Goal: Task Accomplishment & Management: Complete application form

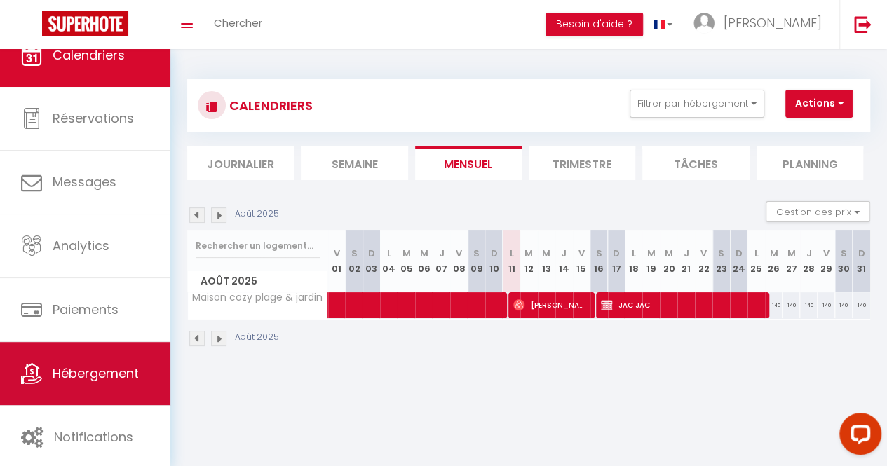
scroll to position [25, 0]
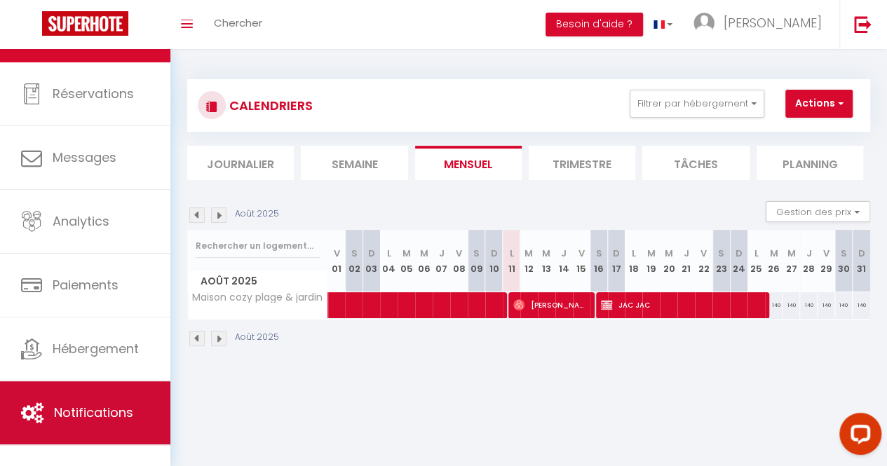
click at [100, 404] on span "Notifications" at bounding box center [93, 413] width 79 height 18
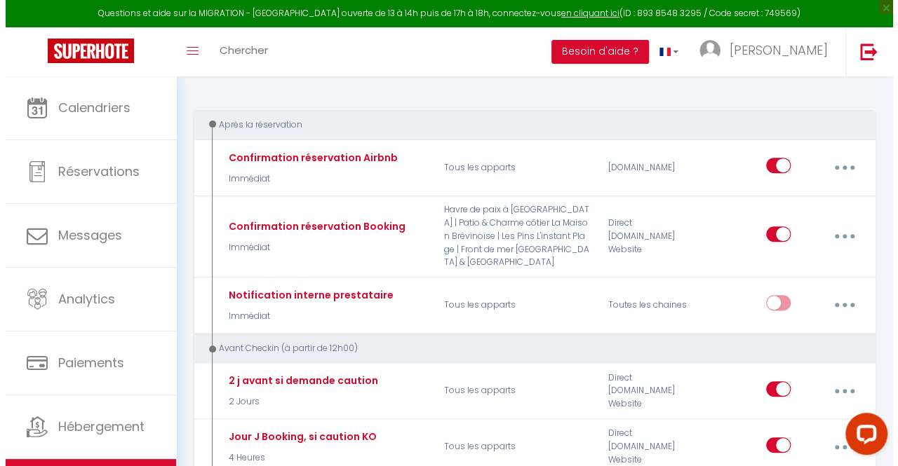
scroll to position [193, 0]
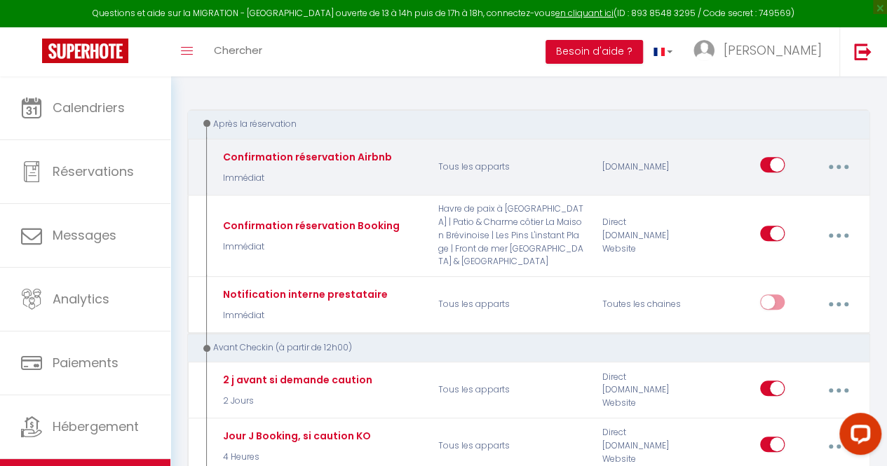
click at [835, 168] on button "button" at bounding box center [838, 167] width 37 height 27
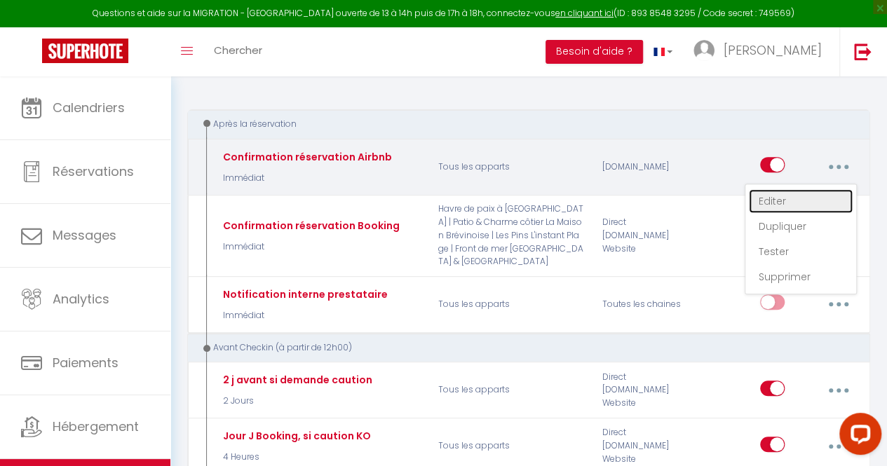
click at [794, 199] on link "Editer" at bounding box center [801, 201] width 104 height 24
type input "Confirmation réservation Airbnb"
select select "Immédiat"
select select "if_booking_is_paid"
checkbox input "true"
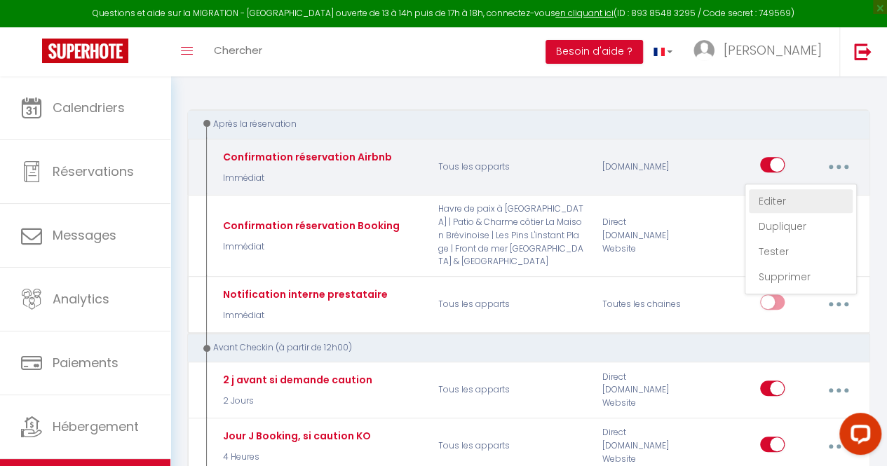
checkbox input "false"
radio input "true"
type input "Merci pour votre réservation - [RENTAL:NAME] -[GUEST:FIRST_NAME] [GUEST:LAST_NA…"
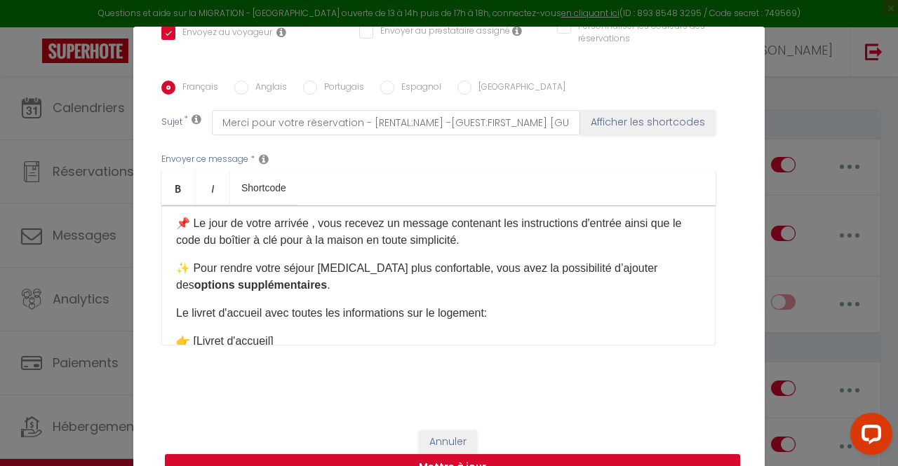
scroll to position [230, 0]
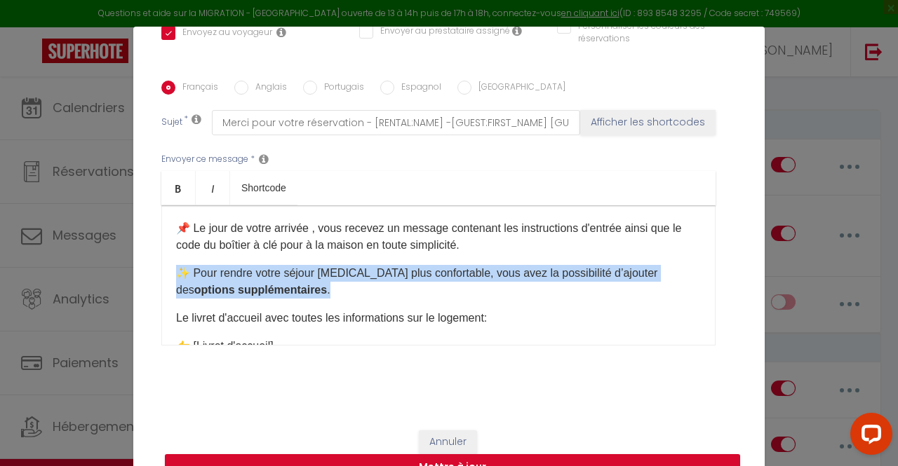
drag, startPoint x: 274, startPoint y: 292, endPoint x: 169, endPoint y: 270, distance: 106.9
click at [169, 270] on div "Bonjour [GUEST:FIRST_NAME], Merci pour votre réservation ! Nous sommes ravis de…" at bounding box center [438, 275] width 554 height 140
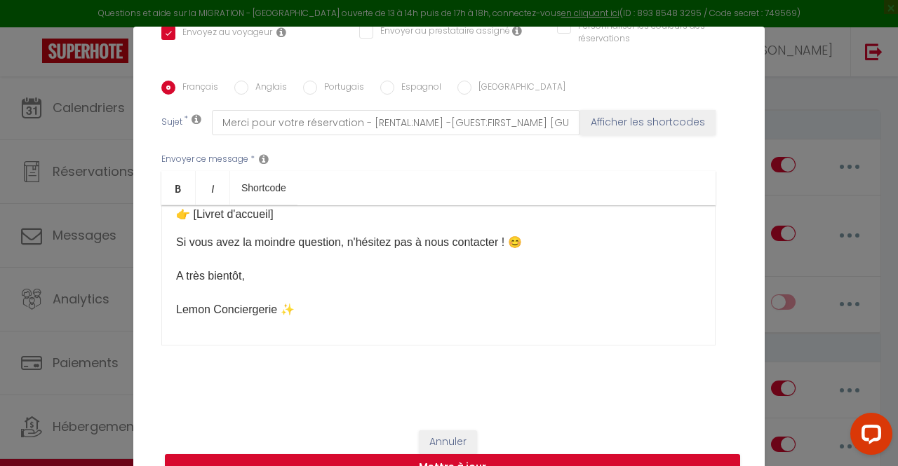
scroll to position [318, 0]
click at [541, 457] on button "Mettre à jour" at bounding box center [452, 467] width 575 height 27
checkbox input "true"
checkbox input "false"
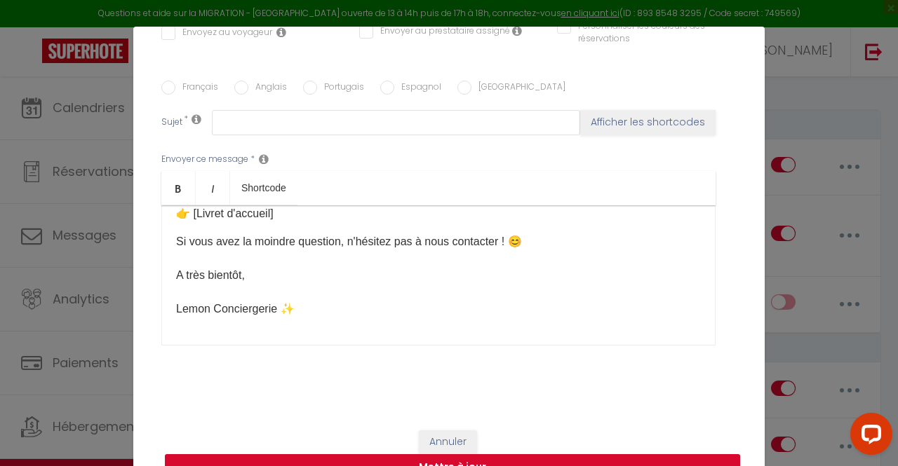
scroll to position [0, 0]
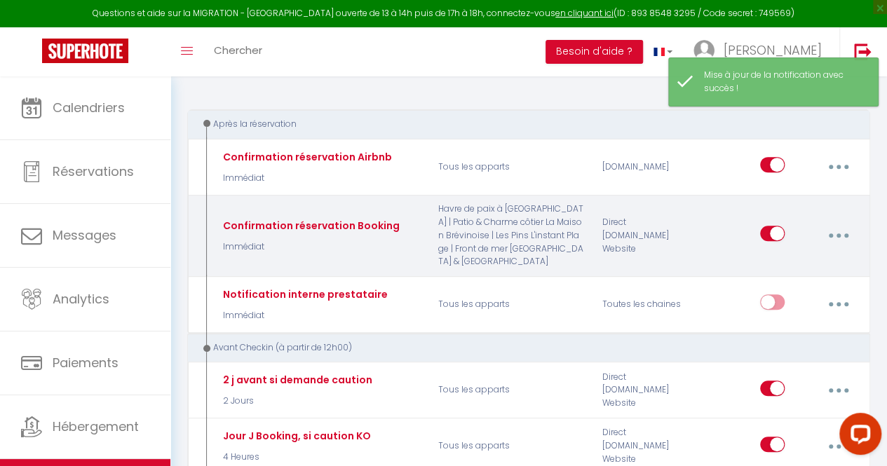
click at [828, 231] on button "button" at bounding box center [838, 235] width 37 height 27
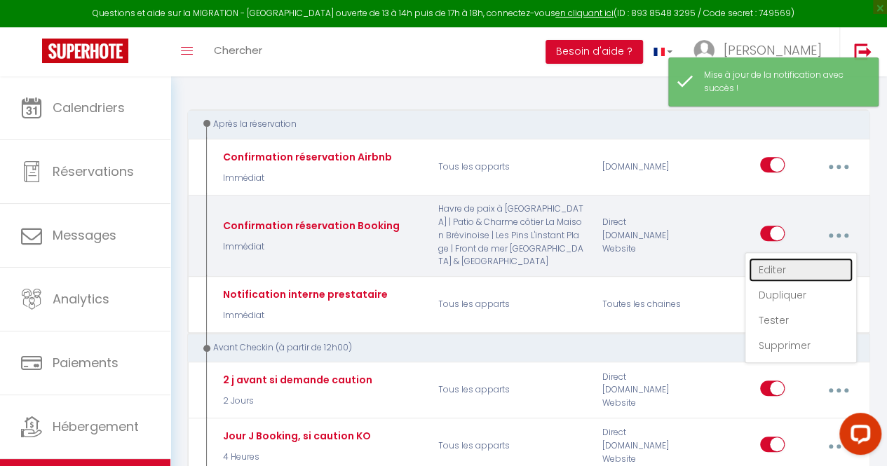
click at [790, 264] on link "Editer" at bounding box center [801, 270] width 104 height 24
type input "Confirmation réservation Booking"
select select "Immédiat"
select select
checkbox input "true"
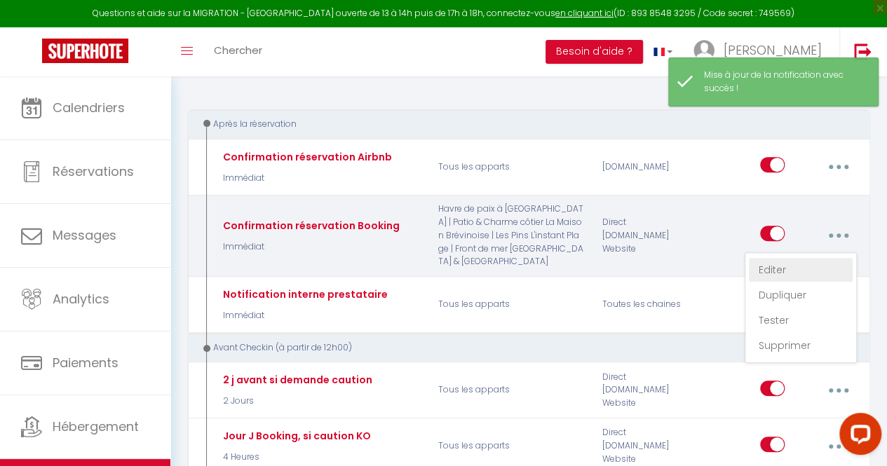
checkbox input "false"
radio input "true"
type input "Merci pour votre réservation - [RENTAL:NAME] -[GUEST:FIRST_NAME] [GUEST:LAST_NA…"
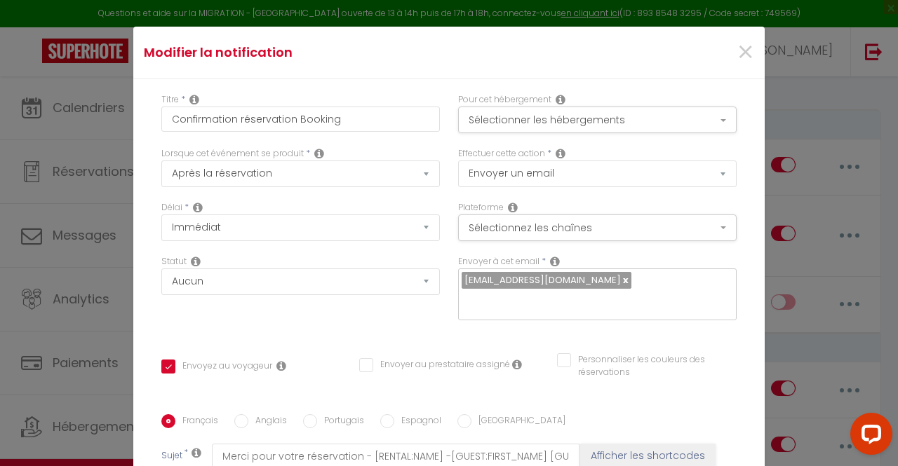
scroll to position [334, 0]
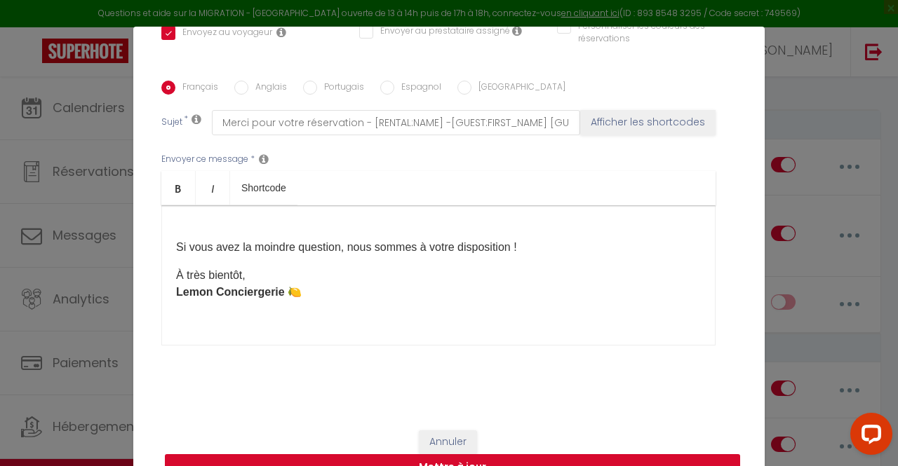
click at [561, 457] on button "Mettre à jour" at bounding box center [452, 467] width 575 height 27
checkbox input "true"
checkbox input "false"
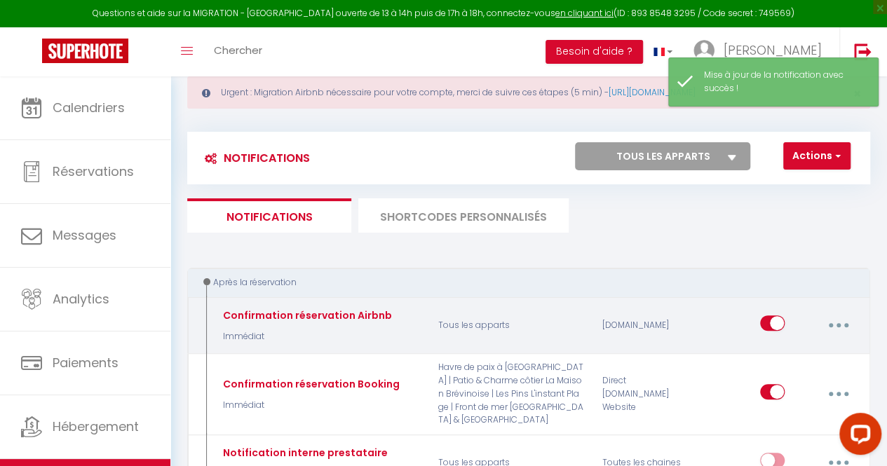
scroll to position [0, 0]
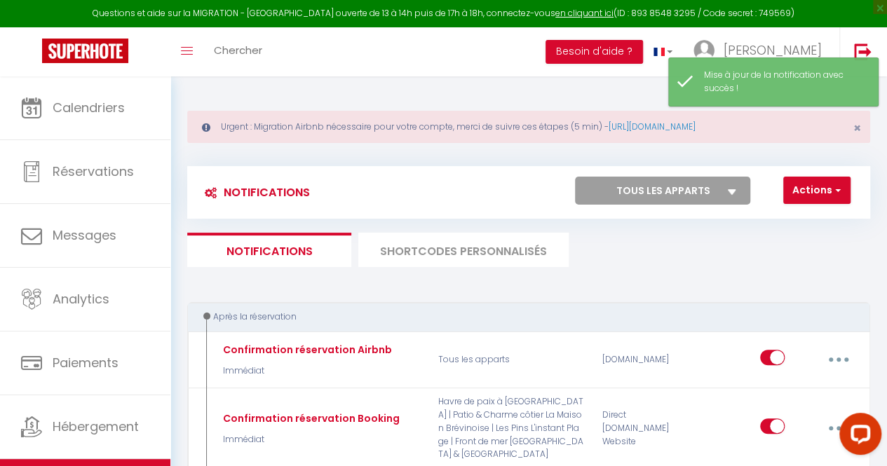
click at [465, 252] on li "SHORTCODES PERSONNALISÉS" at bounding box center [463, 250] width 210 height 34
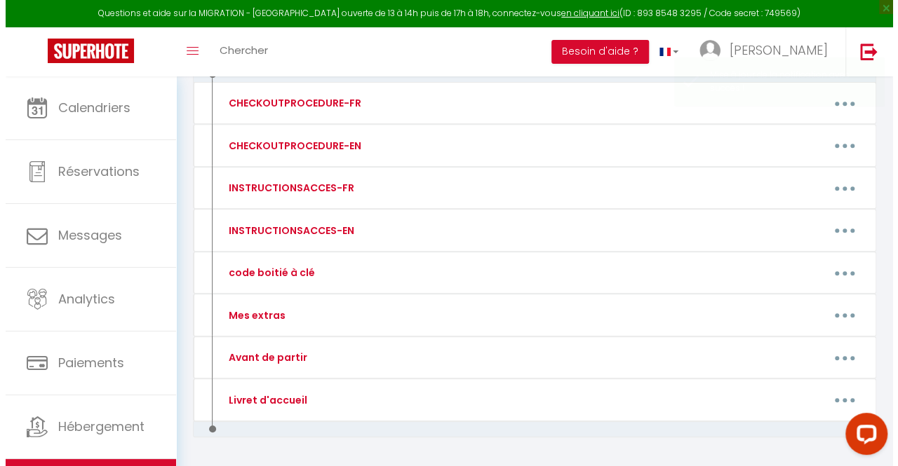
scroll to position [278, 0]
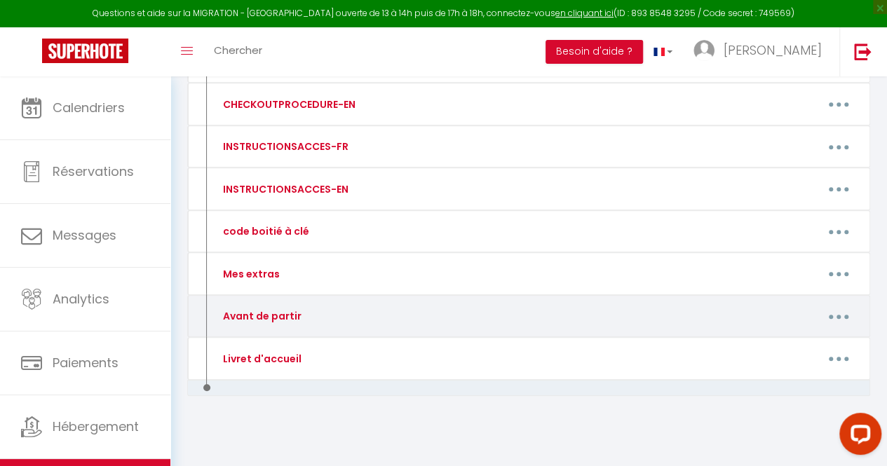
click at [314, 318] on div "Avant de partir" at bounding box center [292, 316] width 164 height 27
click at [837, 315] on icon "button" at bounding box center [839, 317] width 4 height 4
click at [783, 342] on link "Editer" at bounding box center [802, 351] width 104 height 24
type input "Avant de partir"
type textarea "- Retirer les draps des lits - Vider les poubelles - Laisser la vaisselle propr…"
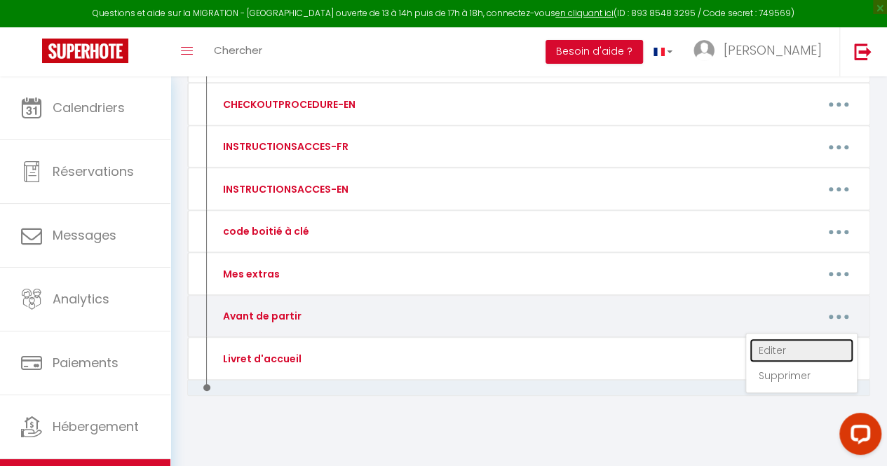
type textarea "- Retirer les draps des lits (Ne pas enlever les protèges matelas et oreiller) …"
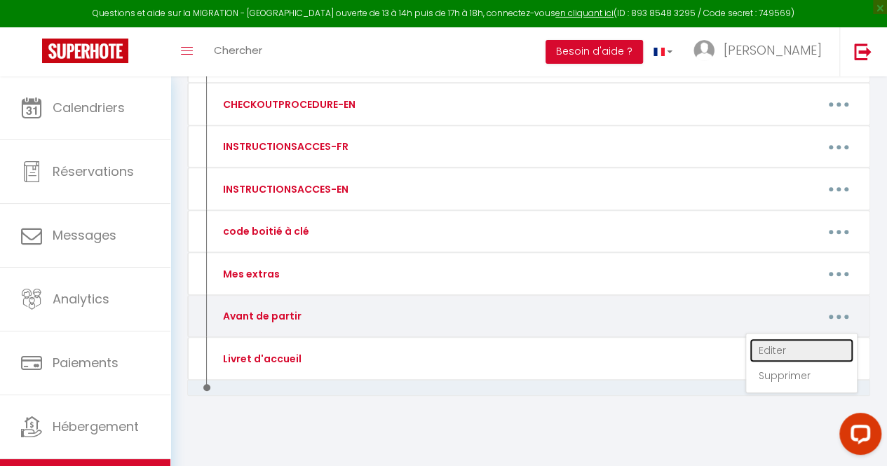
type textarea "- Retirer les draps des lits (Ne pas enlever les protèges matelas et oreiller) …"
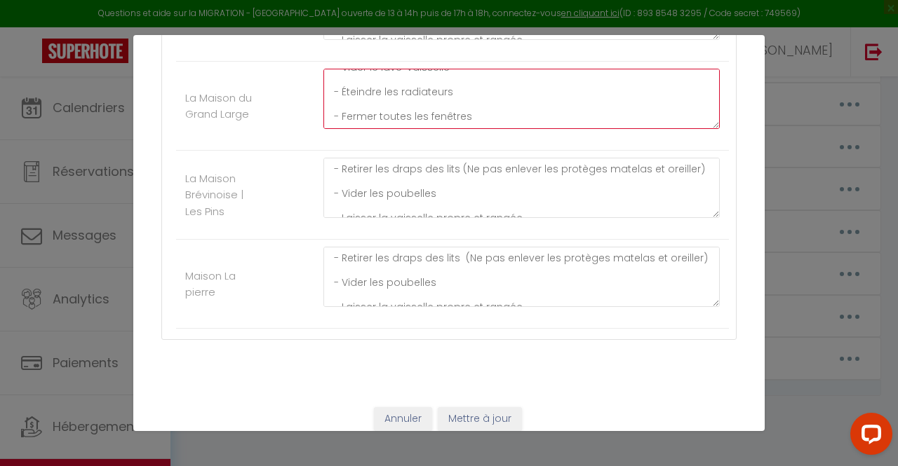
scroll to position [98, 0]
click at [474, 99] on textarea "- Retirer les draps des lits (Ne pas enlever les protèges matelas et oreiller) …" at bounding box center [521, 99] width 396 height 60
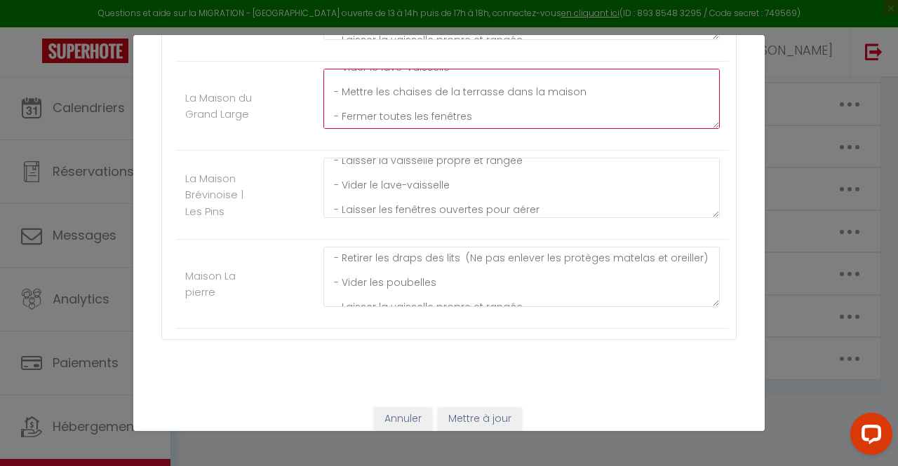
scroll to position [0, 0]
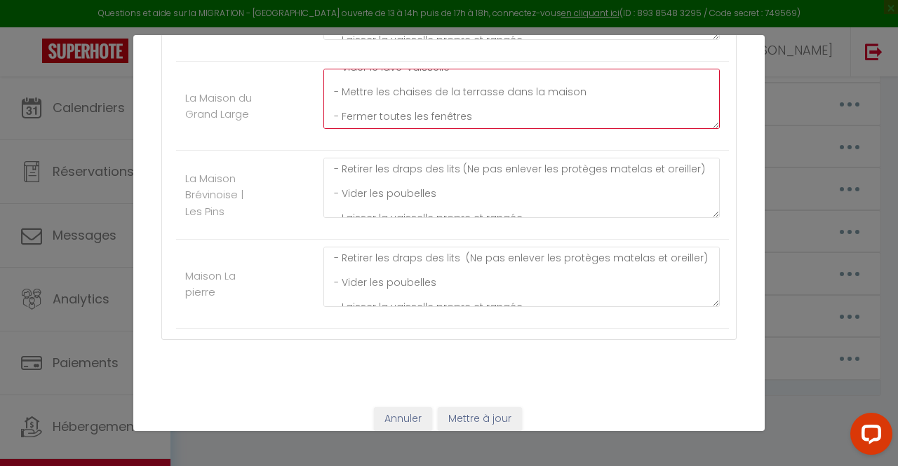
click at [484, 122] on textarea "- Retirer les draps des lits (Ne pas enlever les protèges matelas et oreiller) …" at bounding box center [521, 99] width 396 height 60
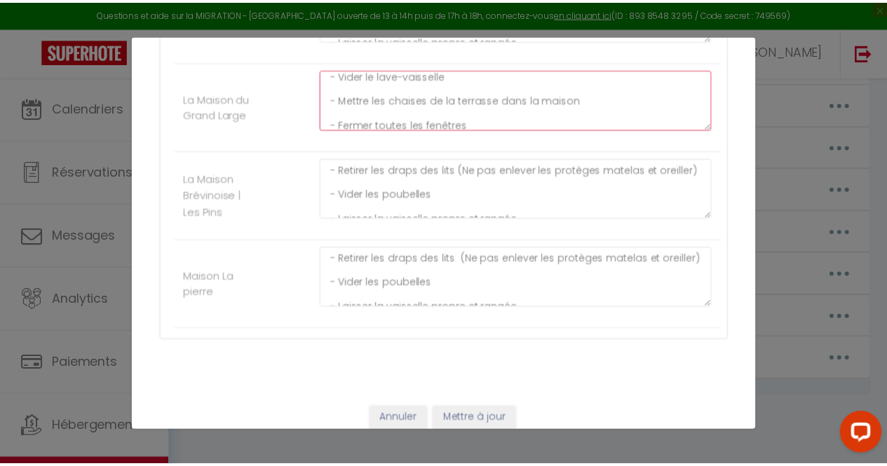
scroll to position [98, 0]
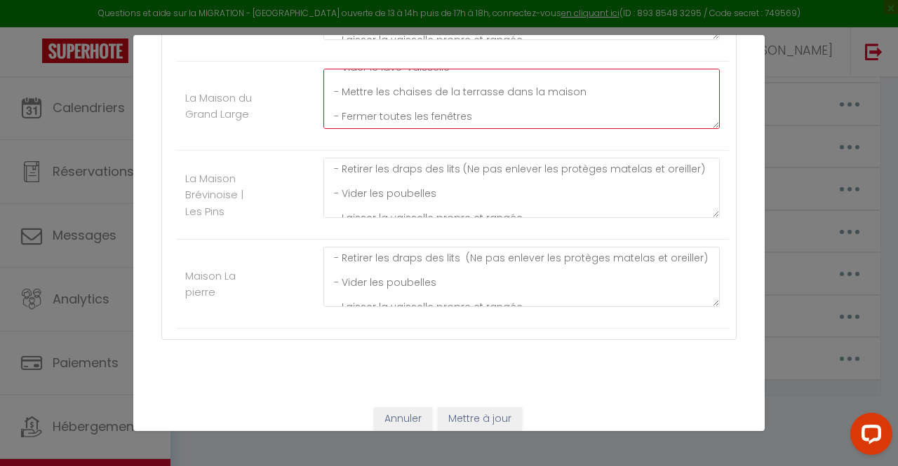
type textarea "- Retirer les draps des lits (Ne pas enlever les protèges matelas et oreiller) …"
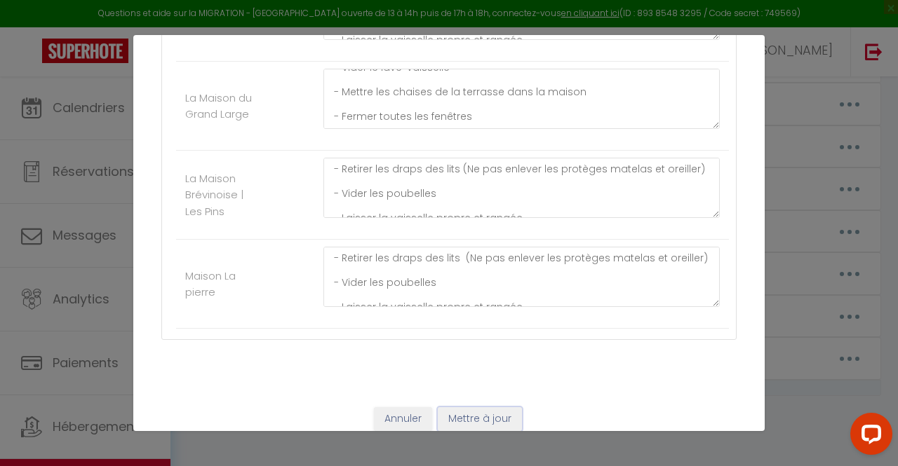
click at [474, 417] on button "Mettre à jour" at bounding box center [480, 419] width 84 height 24
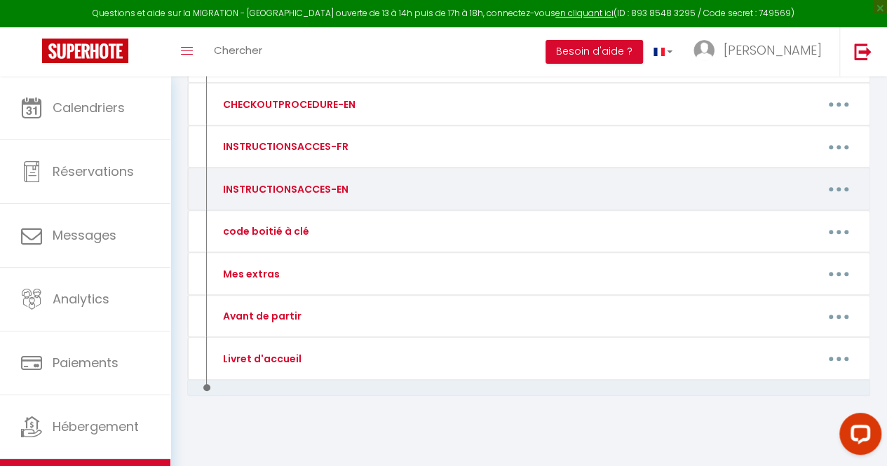
scroll to position [0, 0]
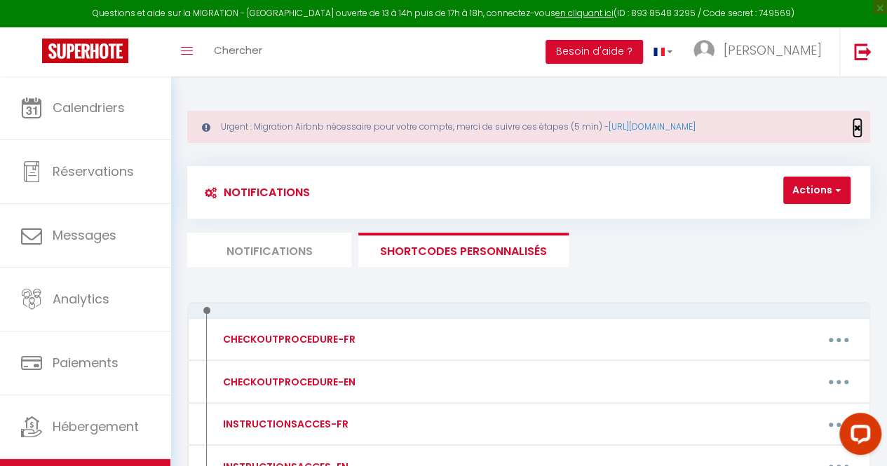
click at [856, 128] on span "×" at bounding box center [857, 128] width 8 height 18
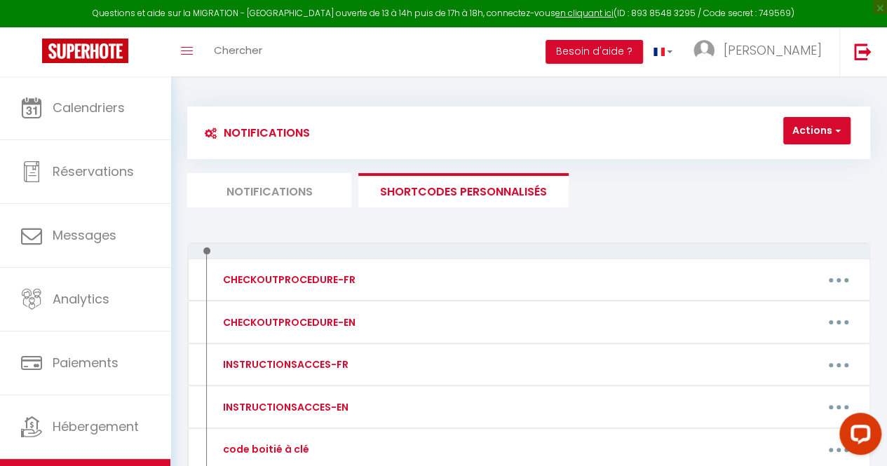
click at [311, 188] on li "Notifications" at bounding box center [269, 190] width 164 height 34
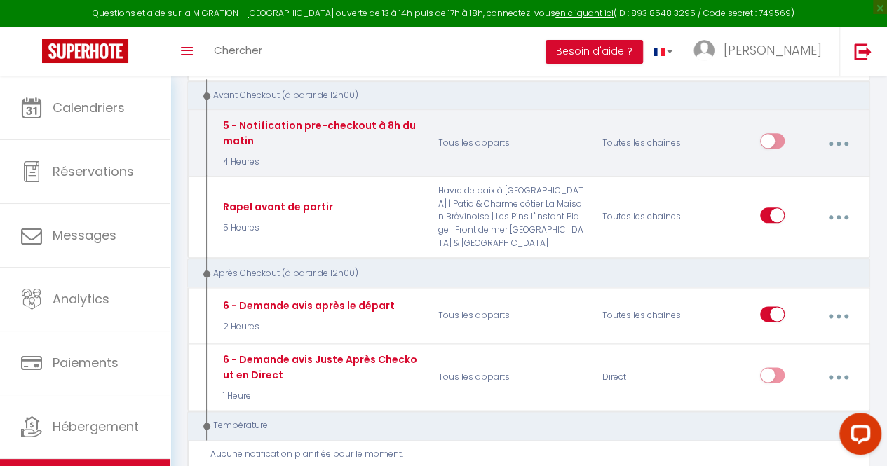
scroll to position [720, 0]
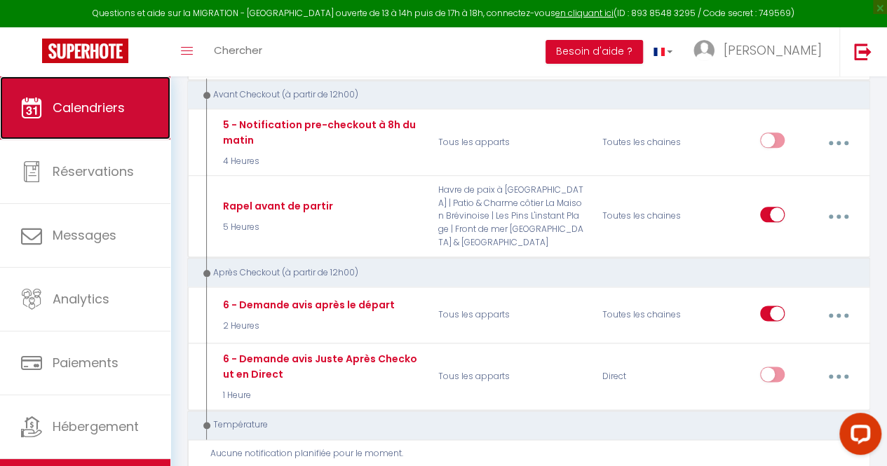
click at [107, 108] on span "Calendriers" at bounding box center [89, 108] width 72 height 18
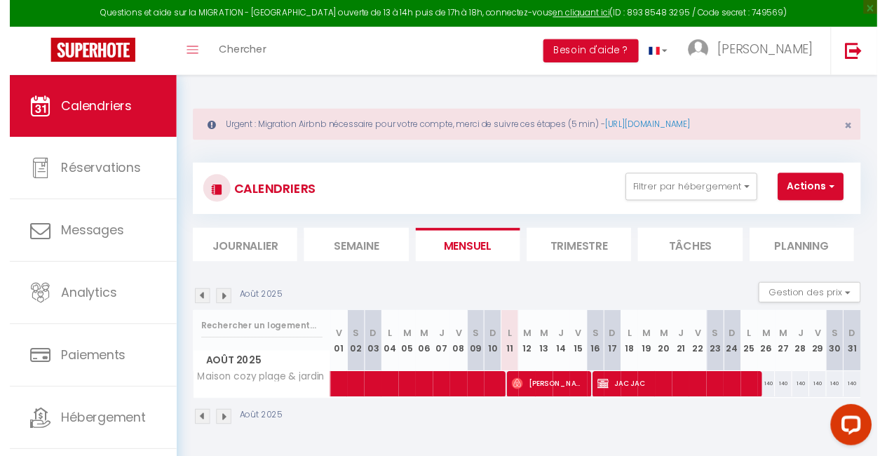
scroll to position [76, 0]
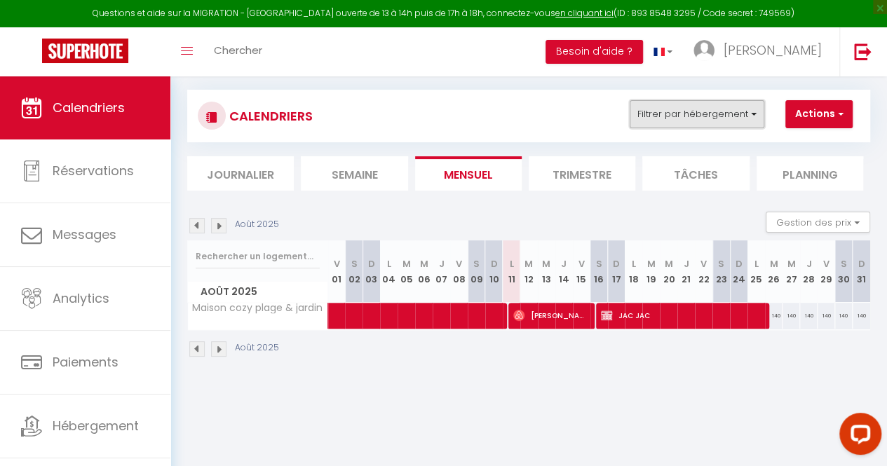
click at [746, 116] on button "Filtrer par hébergement" at bounding box center [697, 114] width 135 height 28
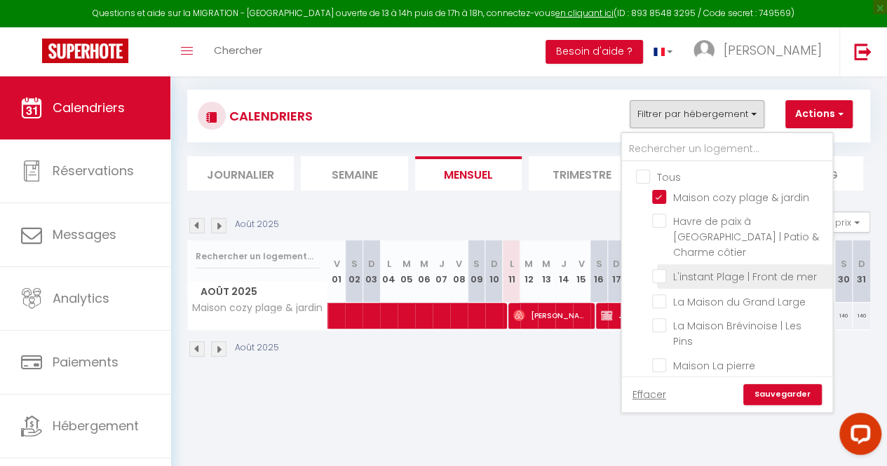
click at [669, 269] on input "L'instant Plage | Front de mer" at bounding box center [739, 276] width 175 height 14
checkbox input "true"
checkbox input "false"
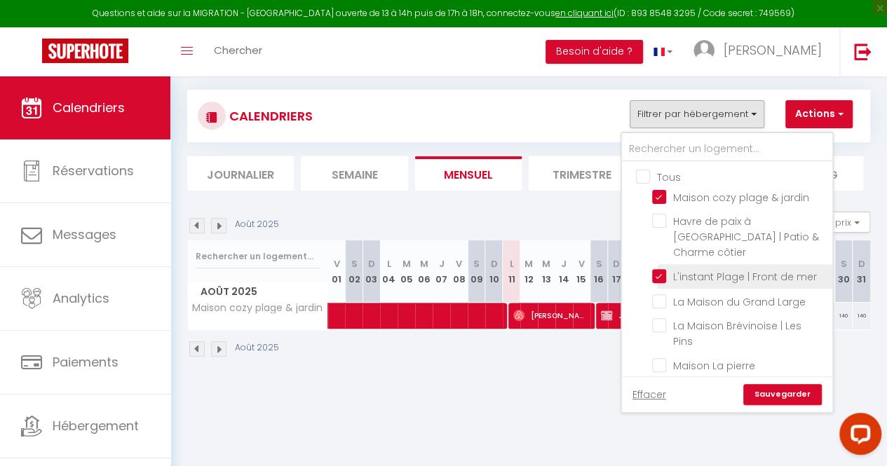
checkbox input "false"
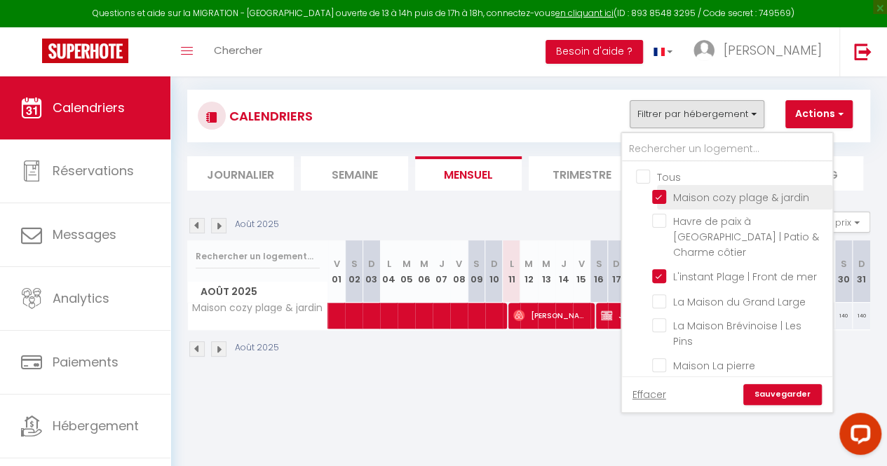
click at [666, 190] on input "Maison cozy plage & jardin" at bounding box center [739, 196] width 175 height 14
checkbox input "false"
click at [778, 384] on link "Sauvegarder" at bounding box center [782, 394] width 79 height 21
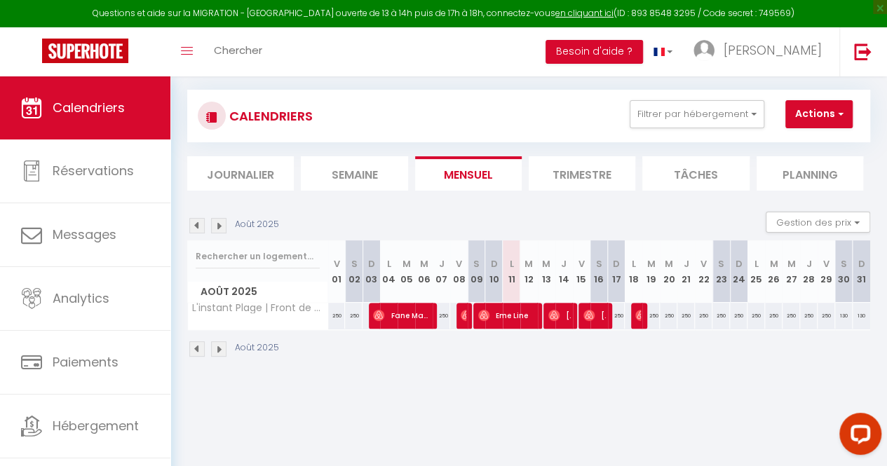
click at [220, 348] on img at bounding box center [218, 349] width 15 height 15
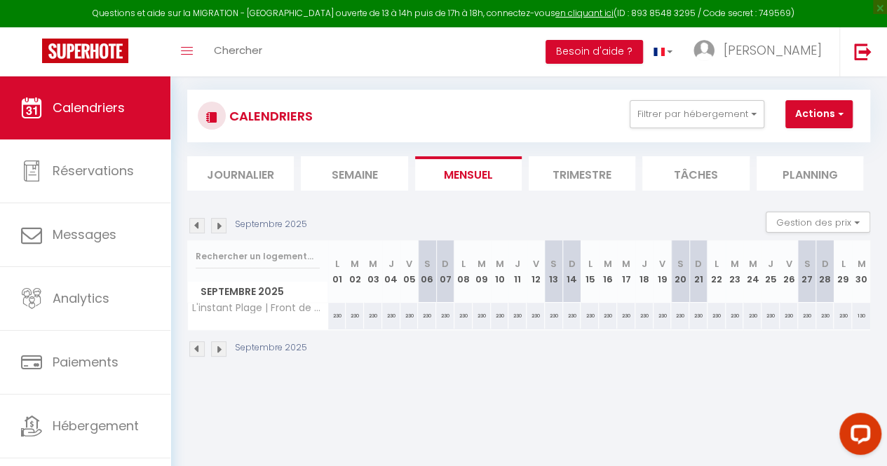
click at [220, 348] on img at bounding box center [218, 349] width 15 height 15
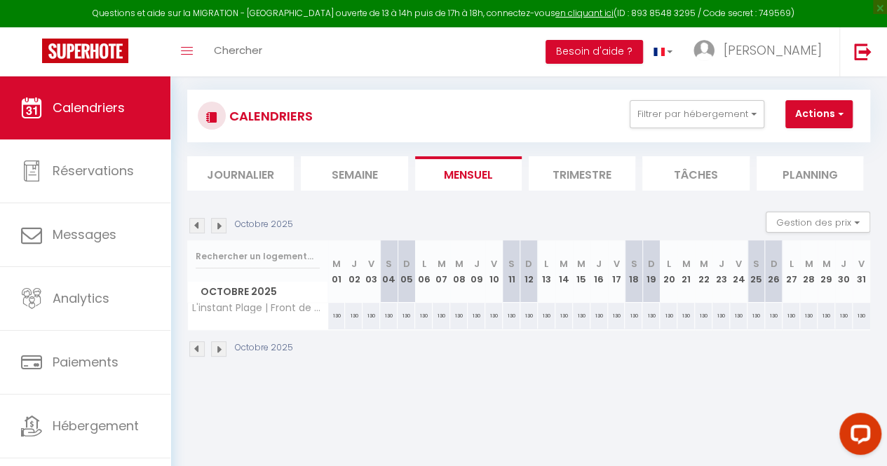
click at [220, 348] on img at bounding box center [218, 349] width 15 height 15
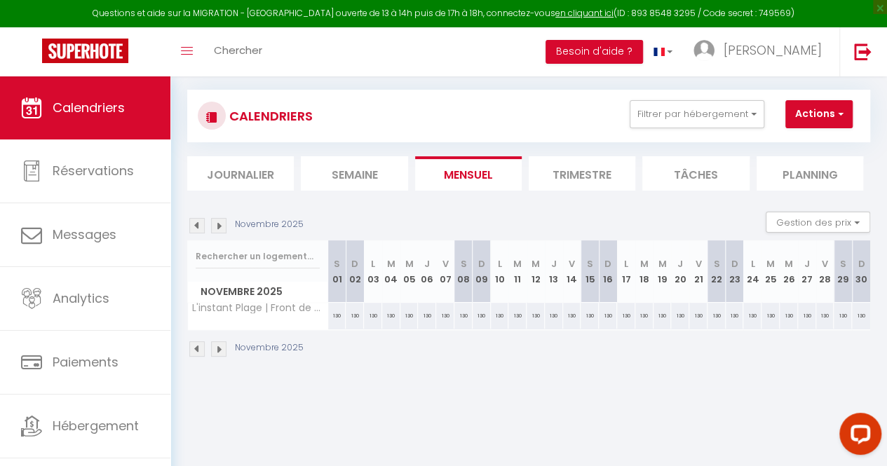
click at [336, 311] on div "130" at bounding box center [337, 316] width 18 height 26
type input "130"
type input "[DATE]"
type input "Dim 02 Novembre 2025"
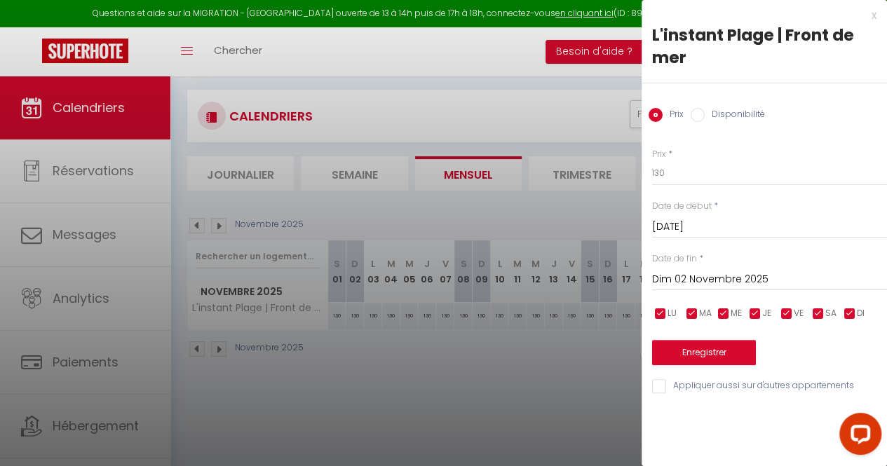
click at [701, 221] on input "[DATE]" at bounding box center [769, 227] width 235 height 18
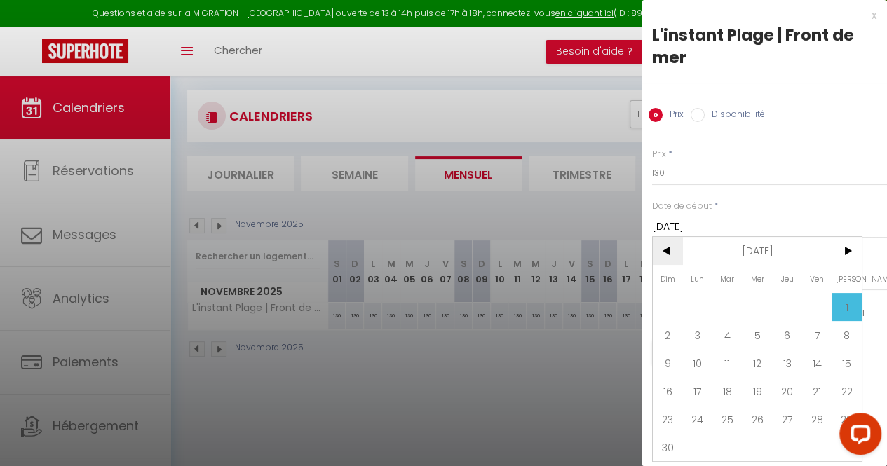
click at [668, 246] on span "<" at bounding box center [668, 251] width 30 height 28
click at [819, 423] on span "31" at bounding box center [817, 419] width 30 height 28
type input "Ven 31 Octobre 2025"
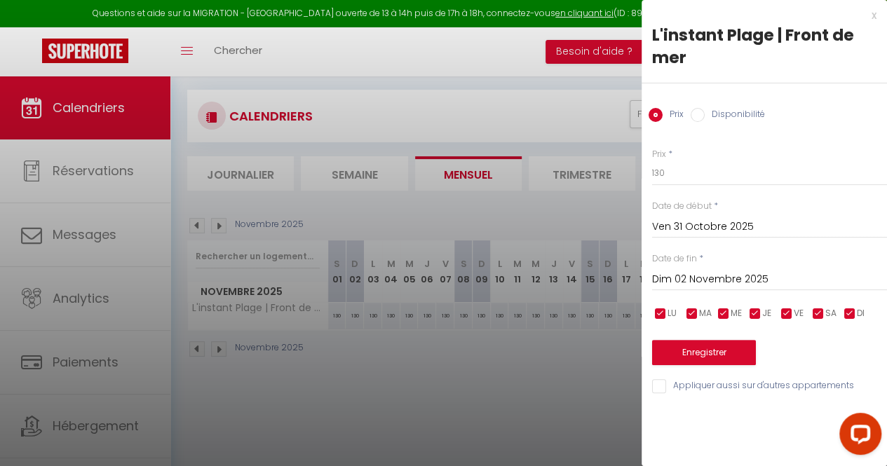
click at [745, 284] on input "Dim 02 Novembre 2025" at bounding box center [769, 280] width 235 height 18
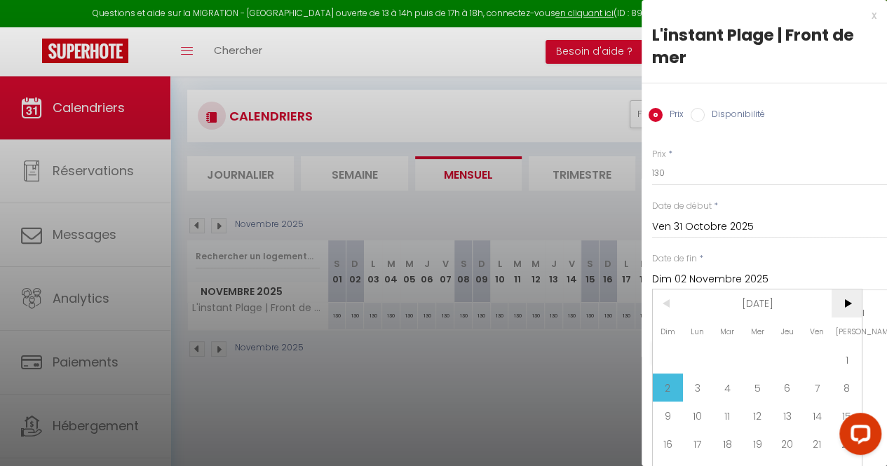
click at [850, 299] on span ">" at bounding box center [847, 304] width 30 height 28
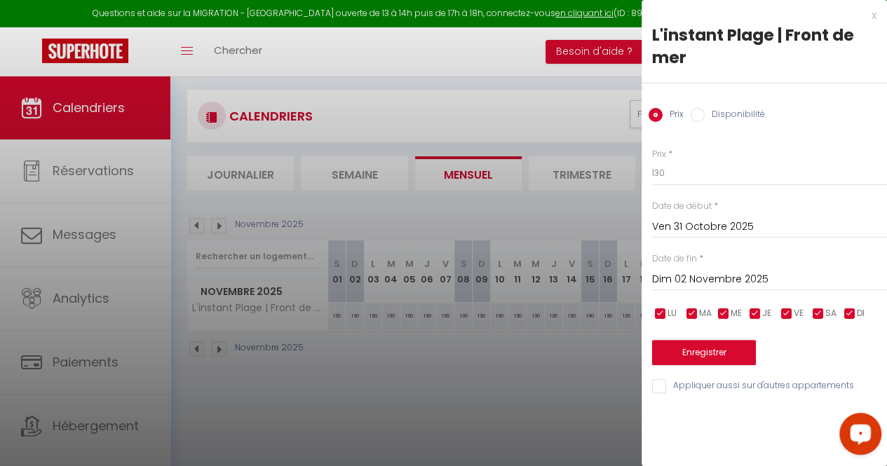
click at [844, 446] on button "Open LiveChat chat widget" at bounding box center [860, 434] width 42 height 42
click at [870, 10] on div "x" at bounding box center [759, 15] width 235 height 17
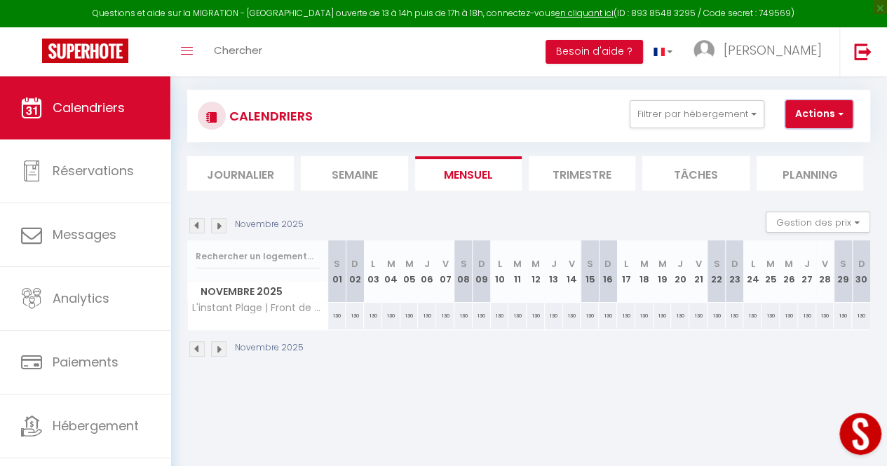
click at [818, 116] on button "Actions" at bounding box center [818, 114] width 67 height 28
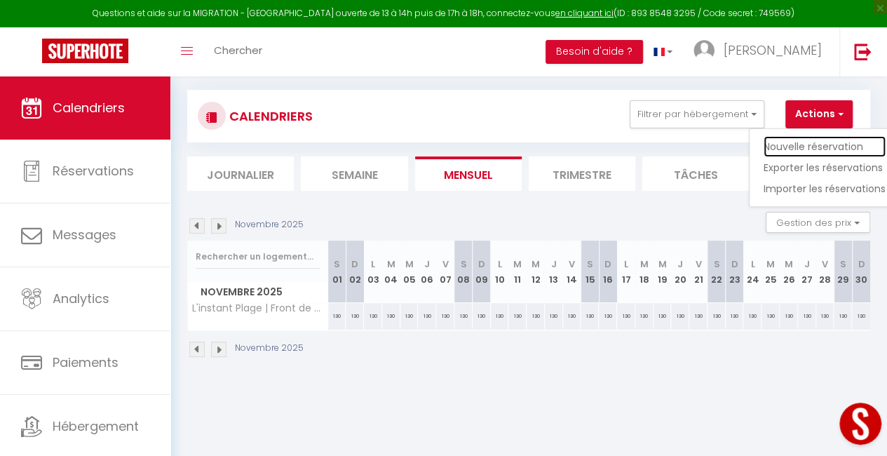
click at [815, 142] on link "Nouvelle réservation" at bounding box center [825, 146] width 122 height 21
select select
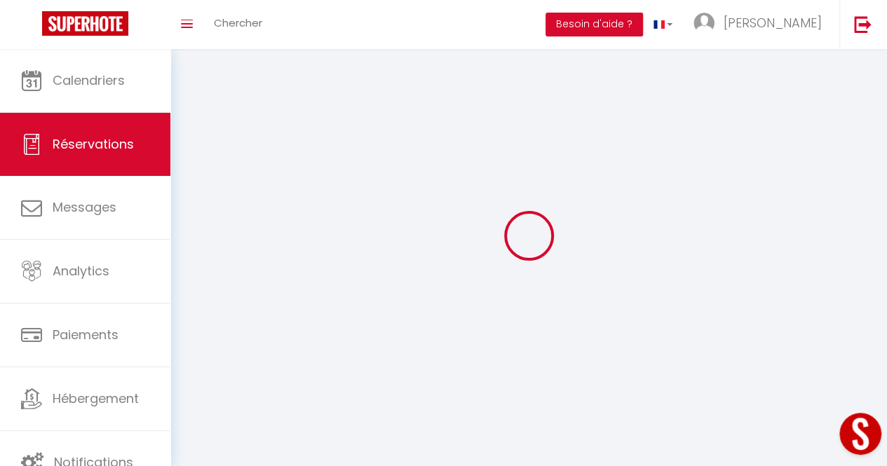
select select
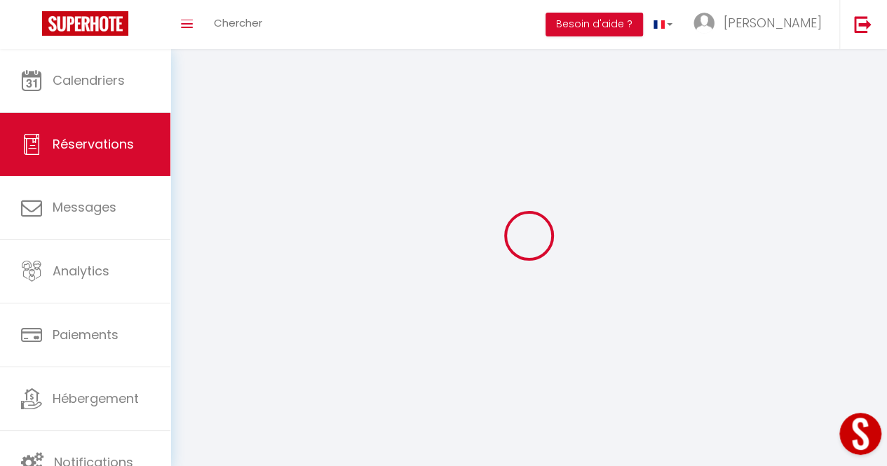
select select
checkbox input "false"
select select
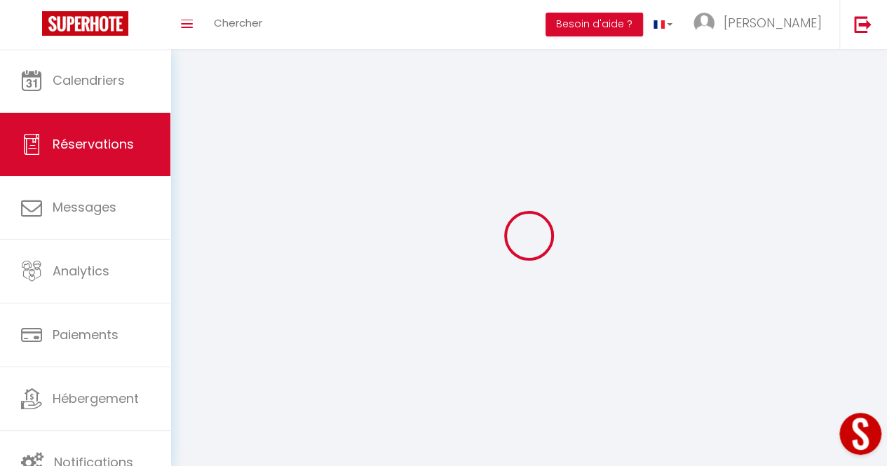
select select
checkbox input "false"
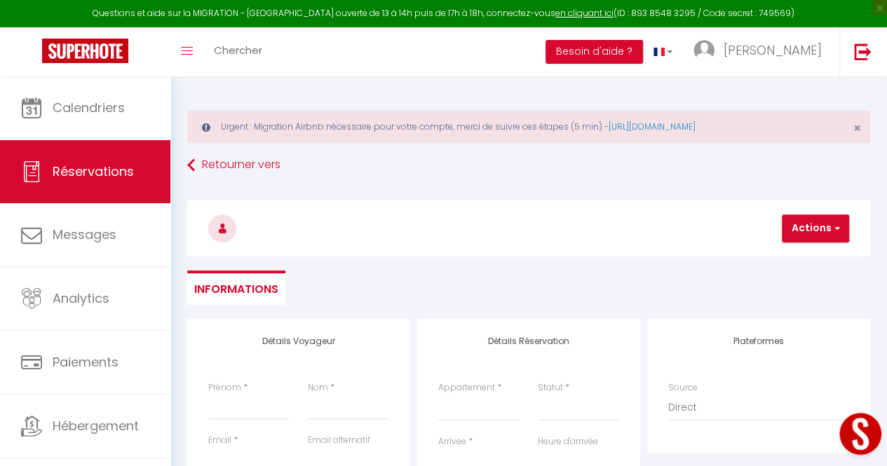
select select
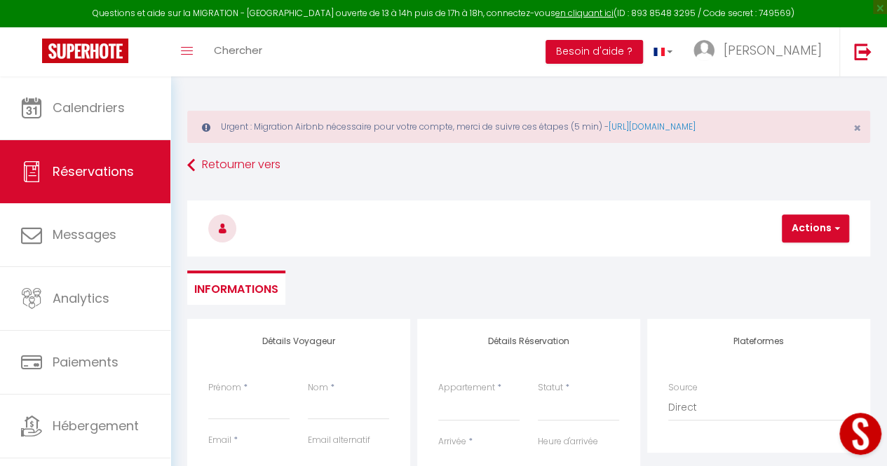
select select
checkbox input "false"
select select
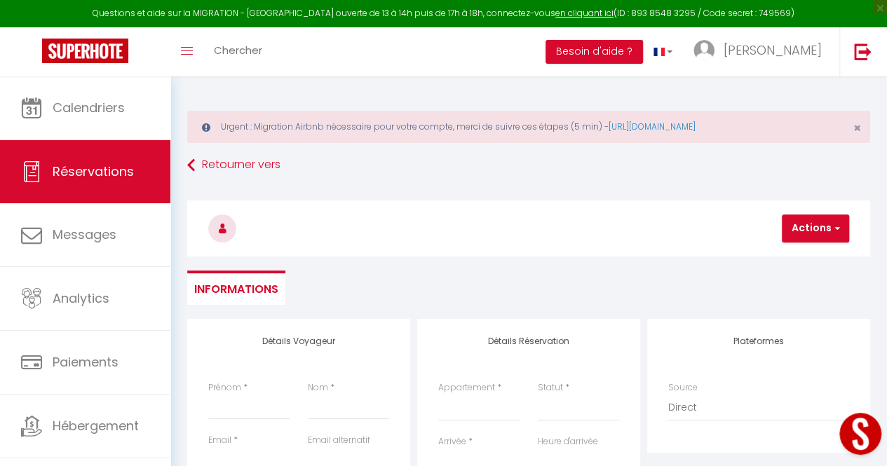
select select
checkbox input "false"
select select
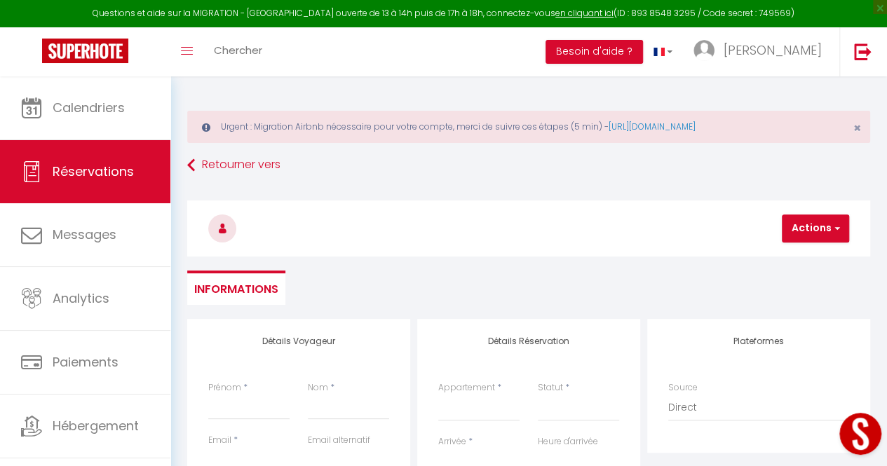
select select
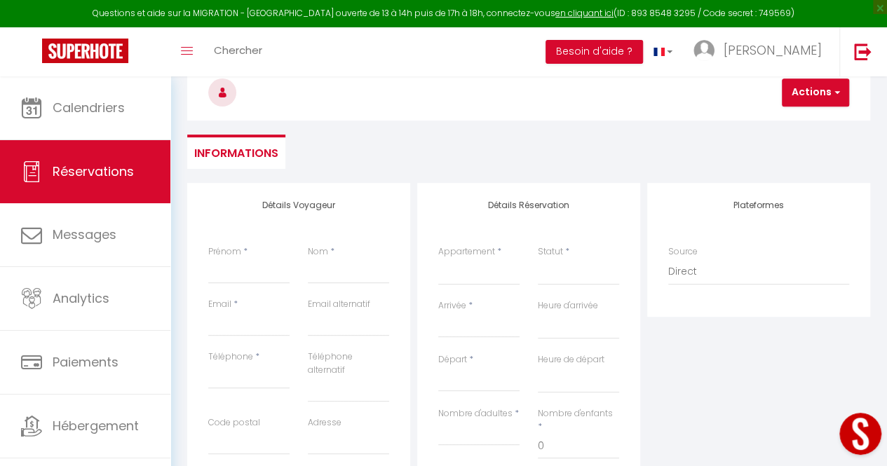
scroll to position [190, 0]
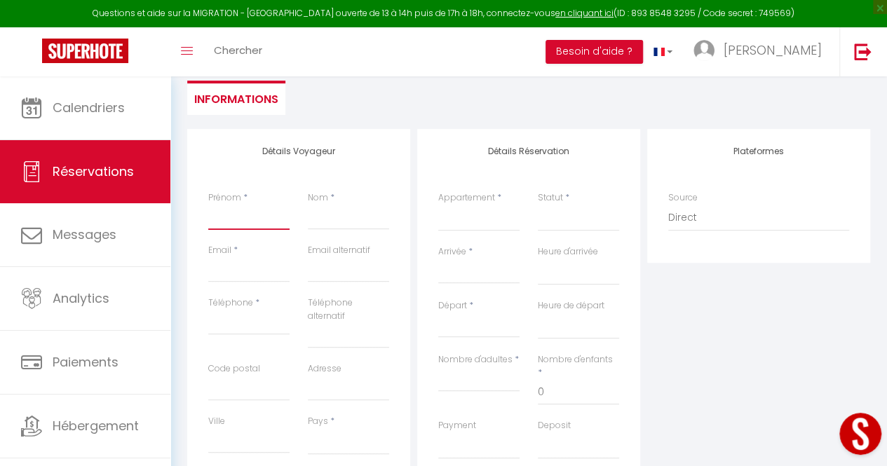
click at [238, 220] on input "Prénom" at bounding box center [248, 217] width 81 height 25
type input "J"
select select
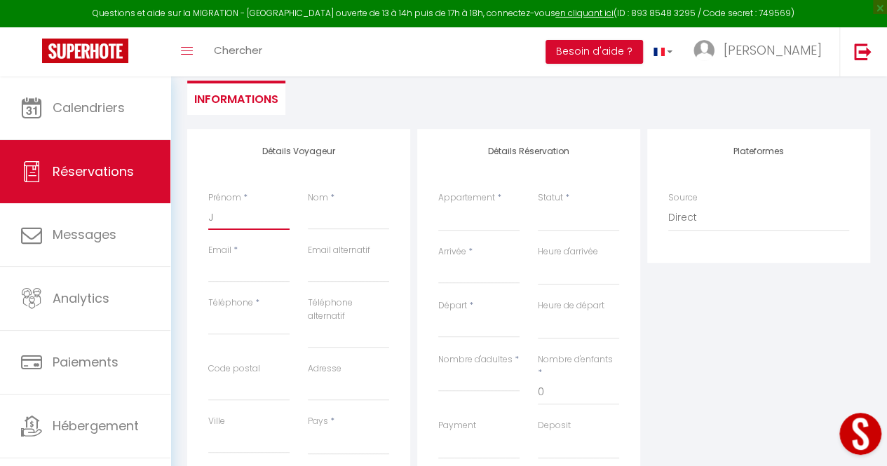
select select
checkbox input "false"
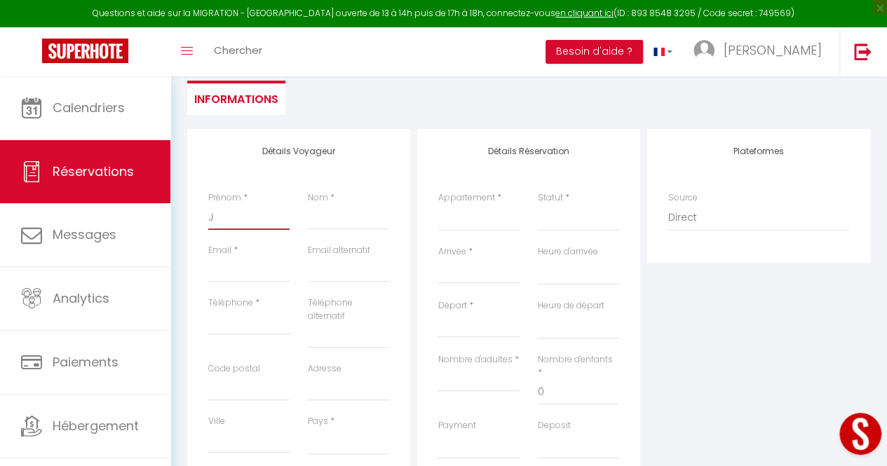
type input "[PERSON_NAME]"
select select
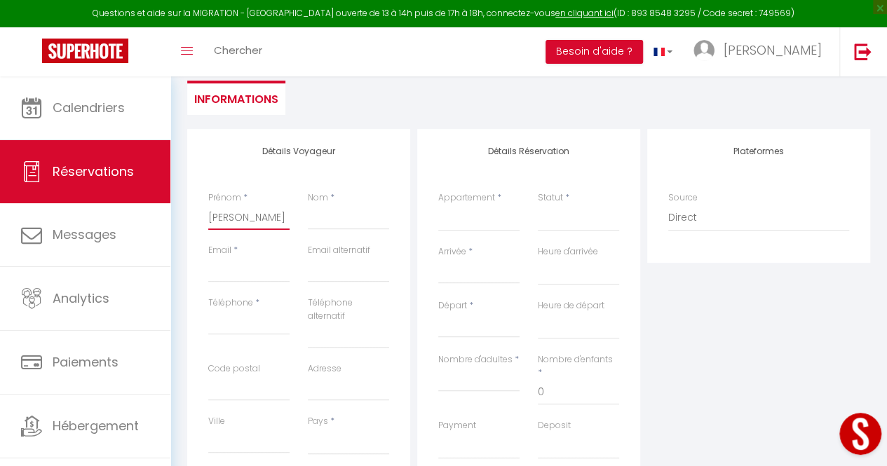
select select
checkbox input "false"
type input "JAC"
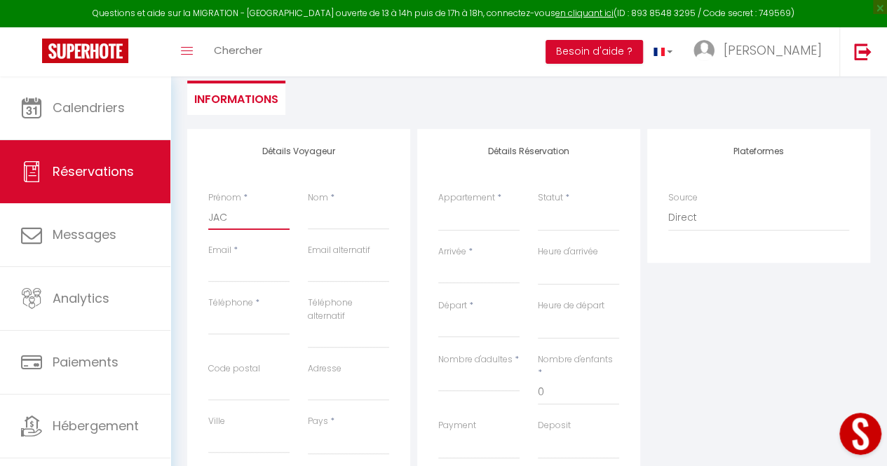
select select
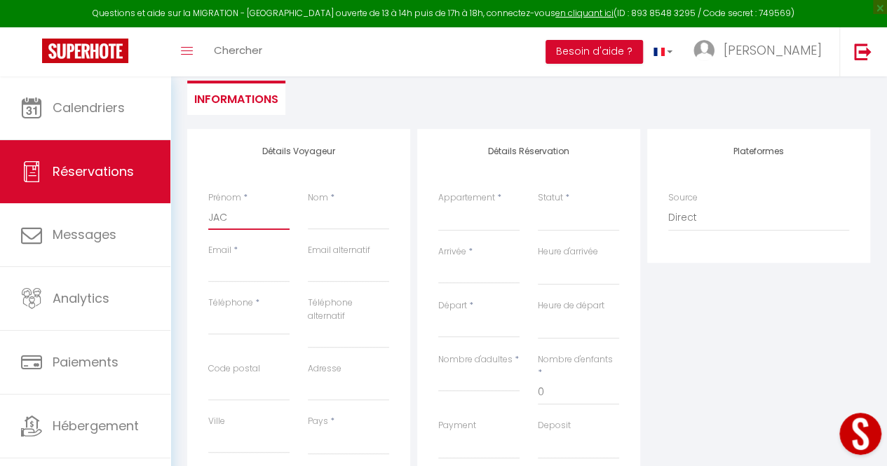
select select
checkbox input "false"
type input "JAC"
select select
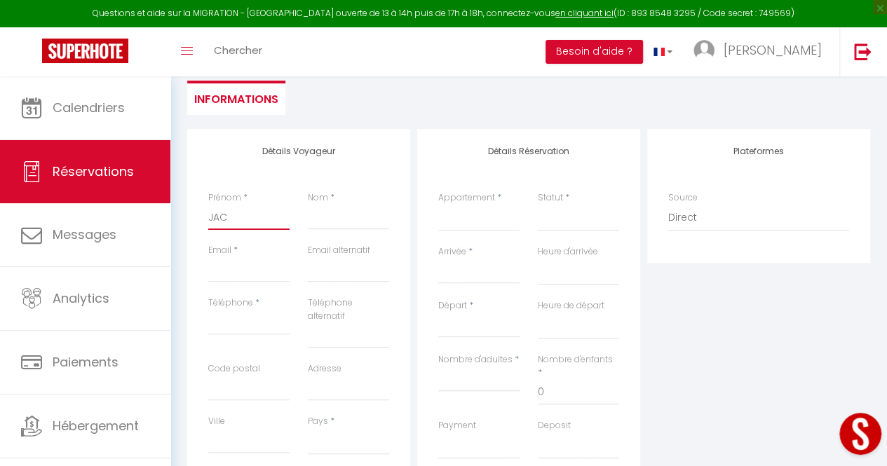
select select
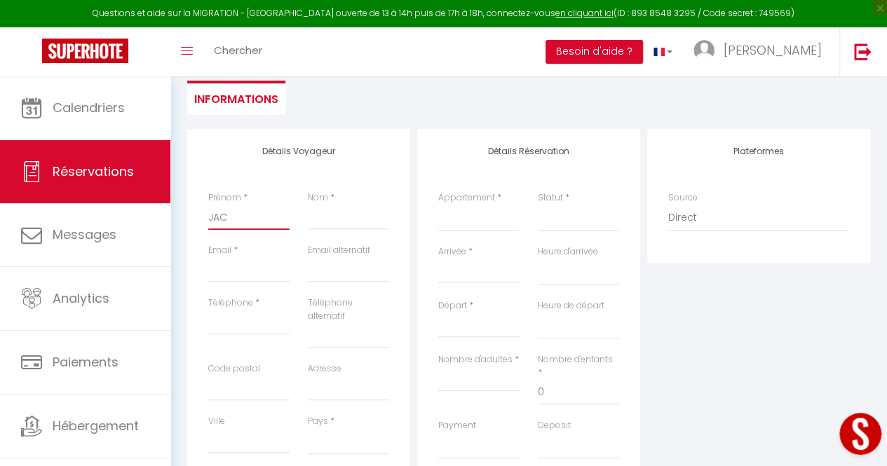
select select
checkbox input "false"
type input "JAC J"
select select
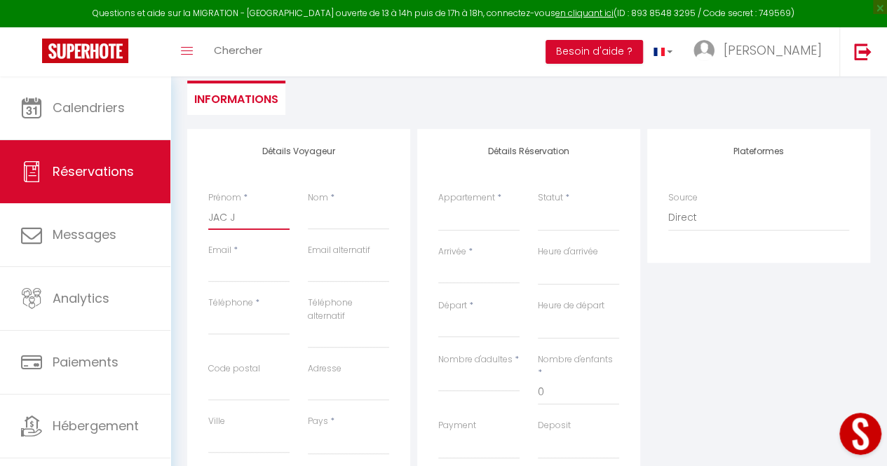
select select
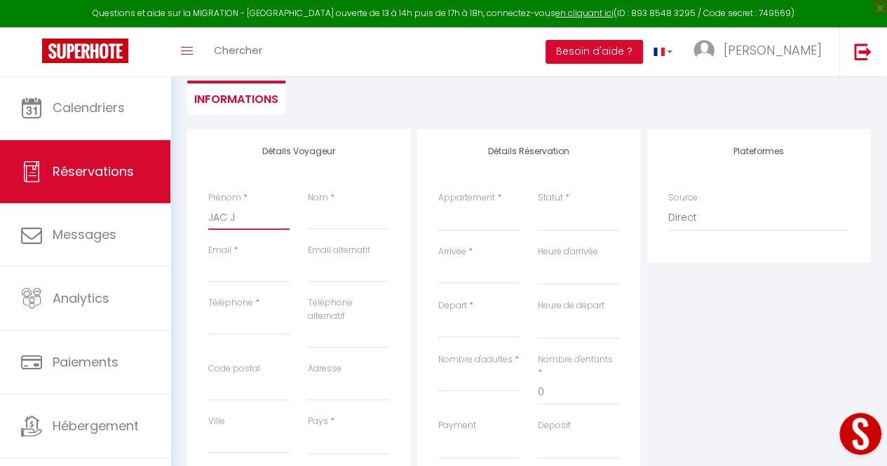
checkbox input "false"
type input "JAC JA"
select select
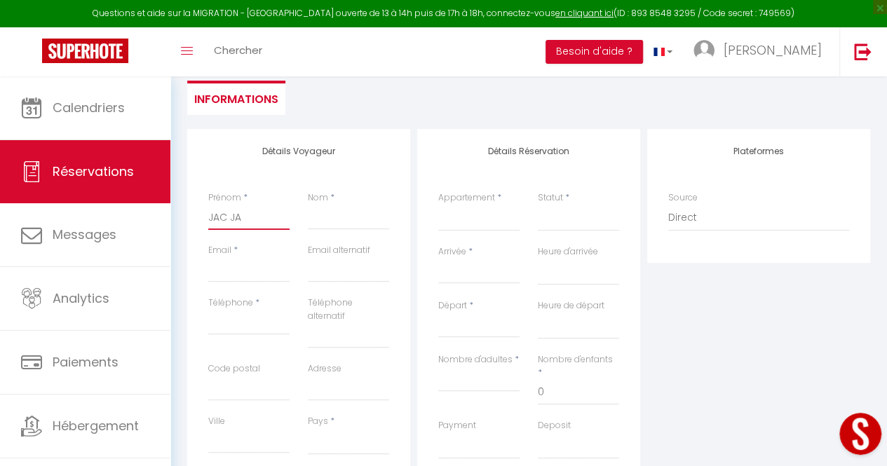
select select
checkbox input "false"
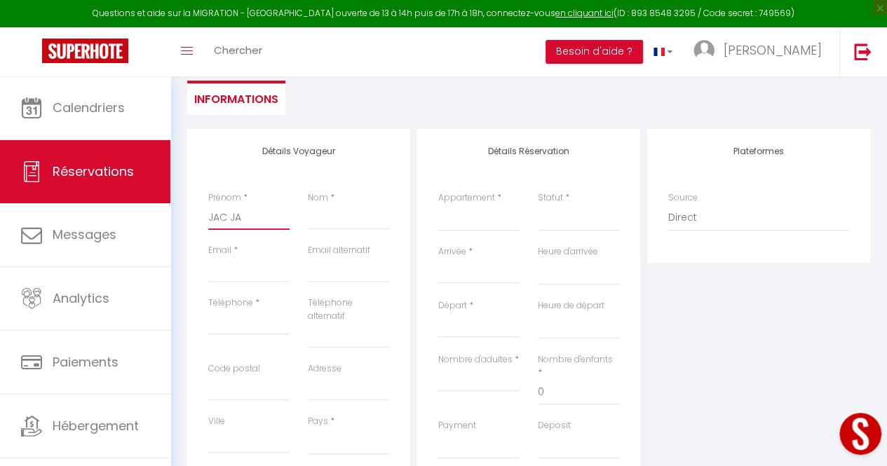
type input "JAC JAC"
select select
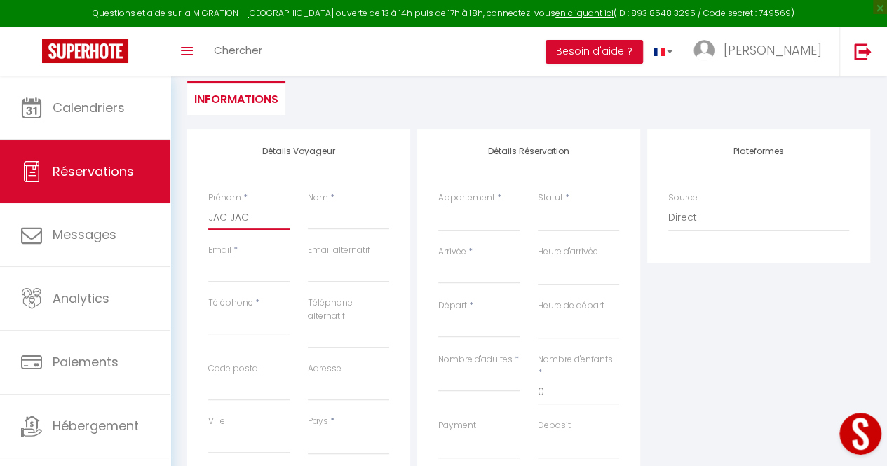
select select
checkbox input "false"
click at [357, 223] on input "Nom" at bounding box center [348, 217] width 81 height 25
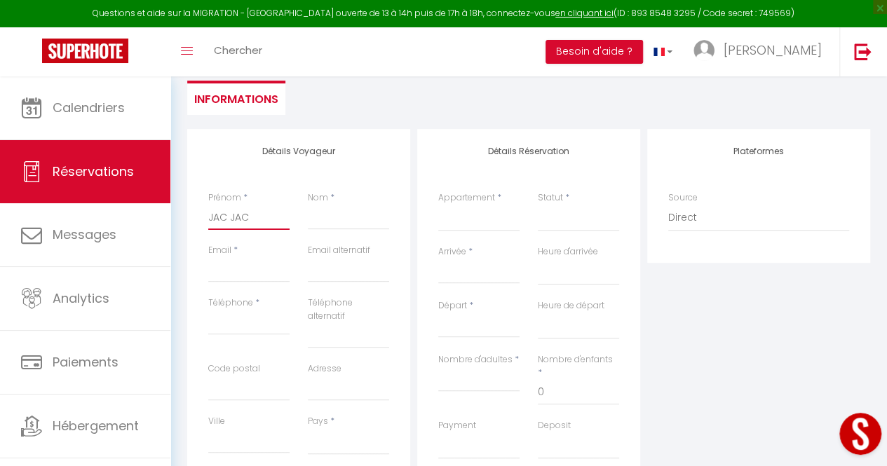
click at [271, 211] on input "JAC JAC" at bounding box center [248, 217] width 81 height 25
type input "JAC JA"
select select
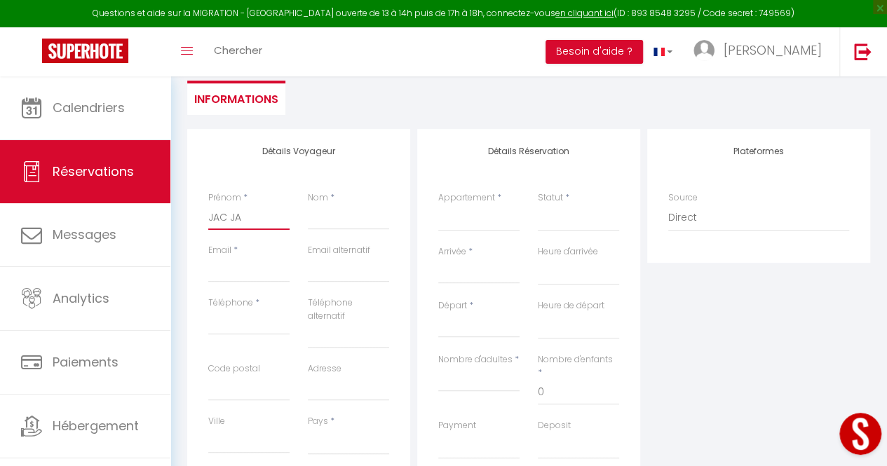
select select
checkbox input "false"
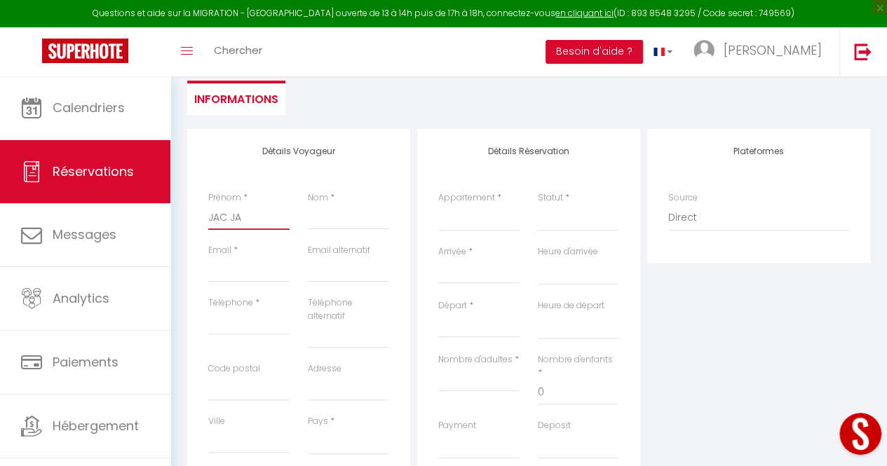
type input "JAC J"
select select
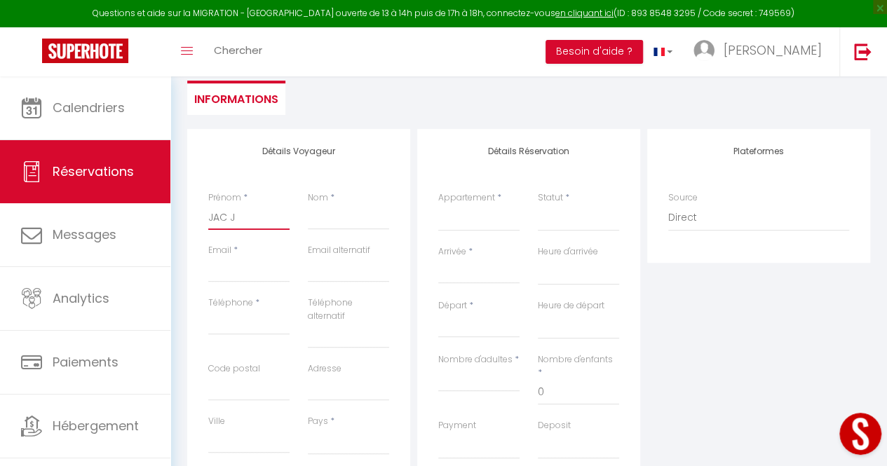
select select
checkbox input "false"
type input "JAC"
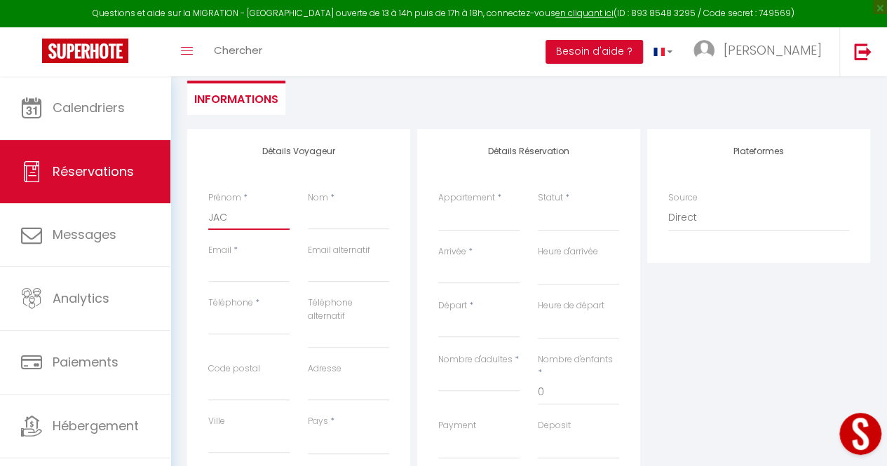
select select
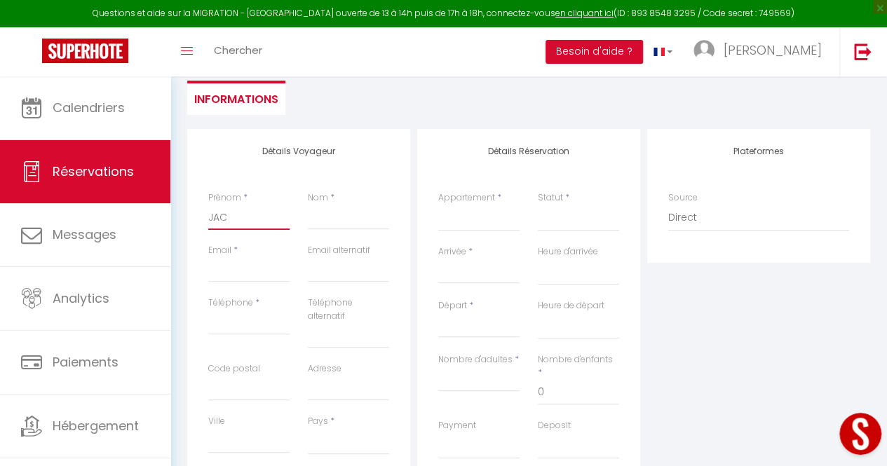
select select
checkbox input "false"
type input "JAC"
select select
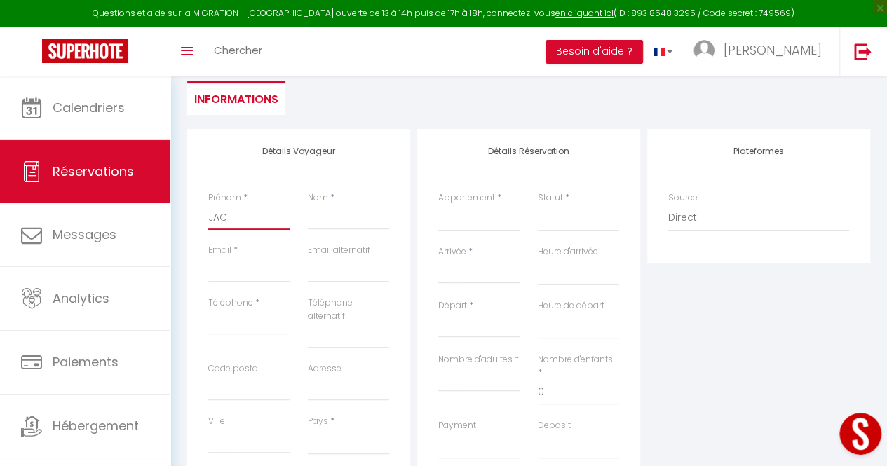
select select
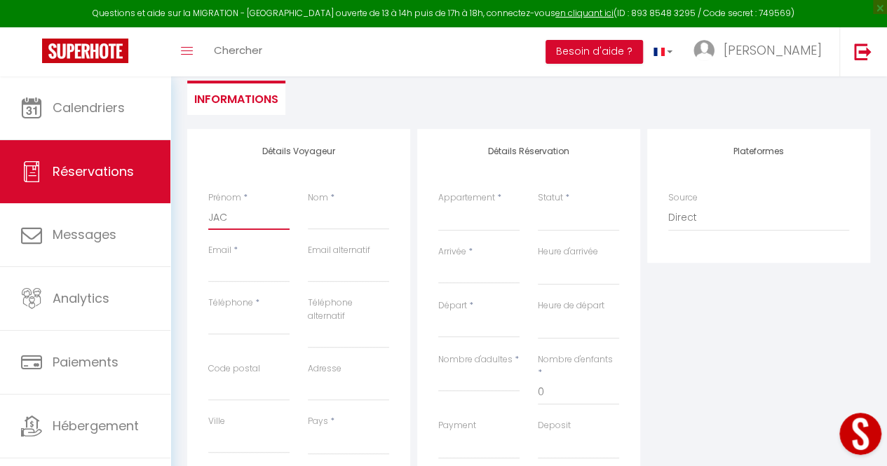
select select
checkbox input "false"
type input "JAC"
click at [328, 220] on input "Nom" at bounding box center [348, 217] width 81 height 25
type input "J"
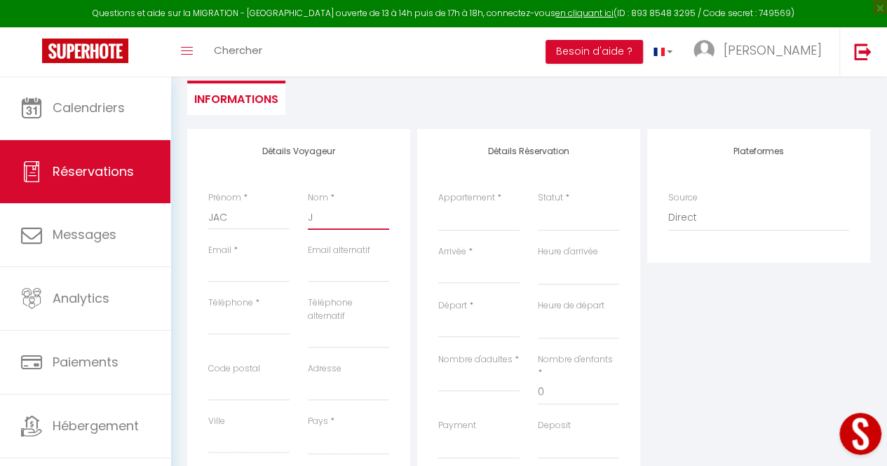
select select
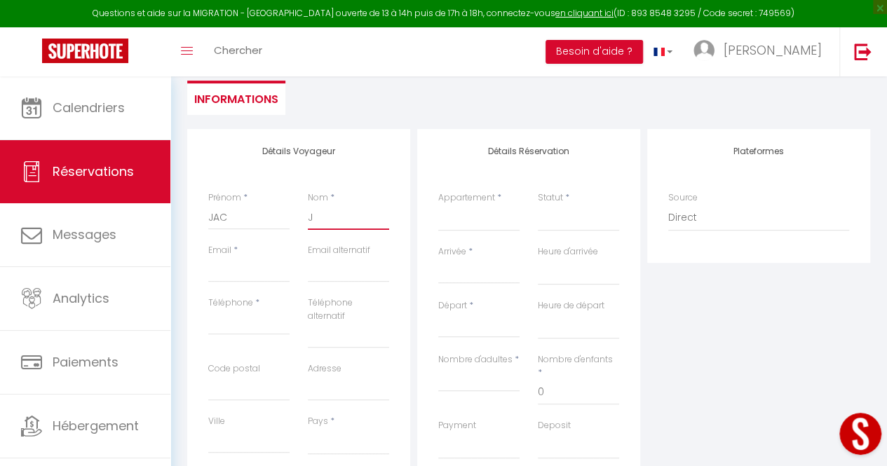
select select
checkbox input "false"
type input "[PERSON_NAME]"
select select
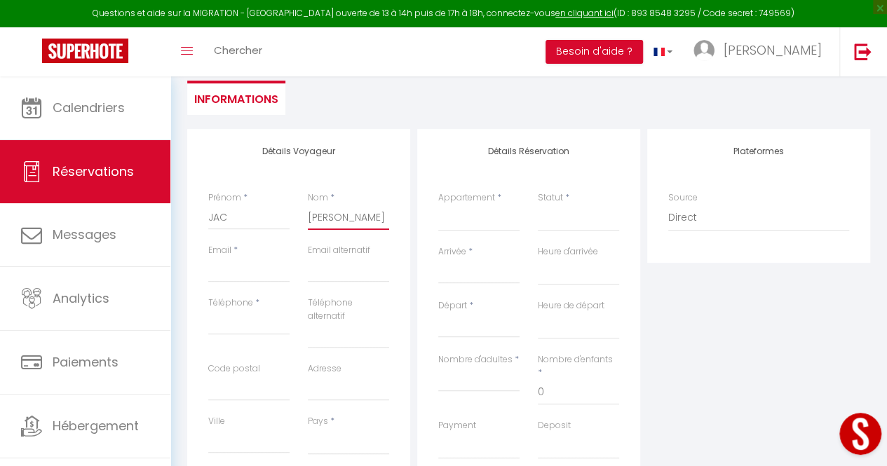
select select
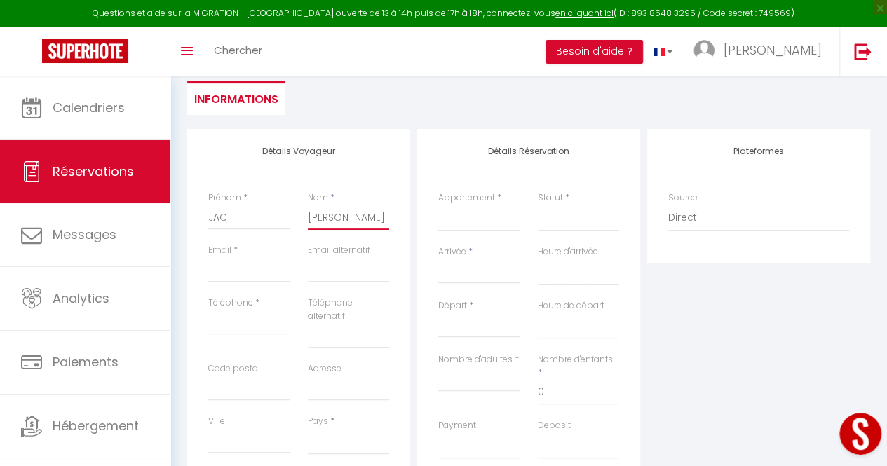
select select
checkbox input "false"
type input "JAC"
select select
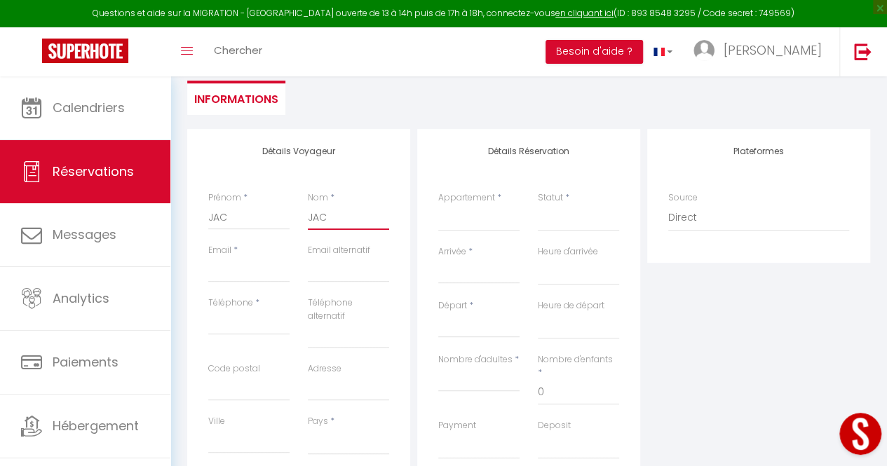
select select
click at [248, 270] on input "Email client" at bounding box center [248, 269] width 81 height 25
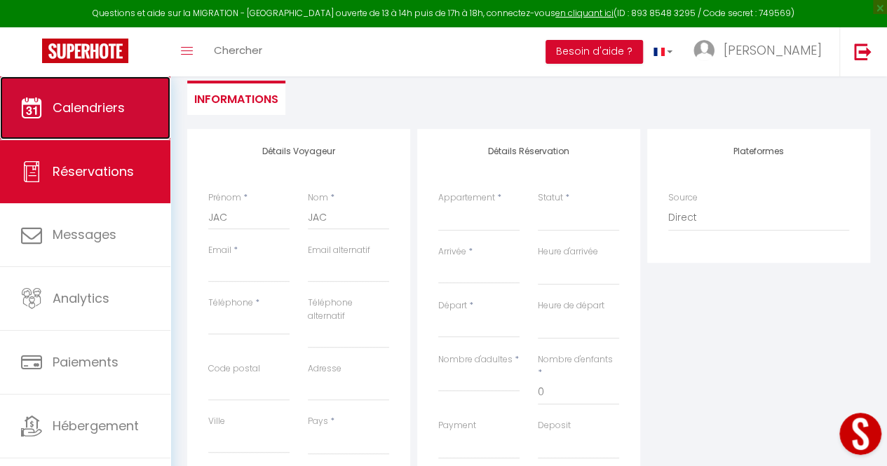
click at [79, 99] on span "Calendriers" at bounding box center [89, 108] width 72 height 18
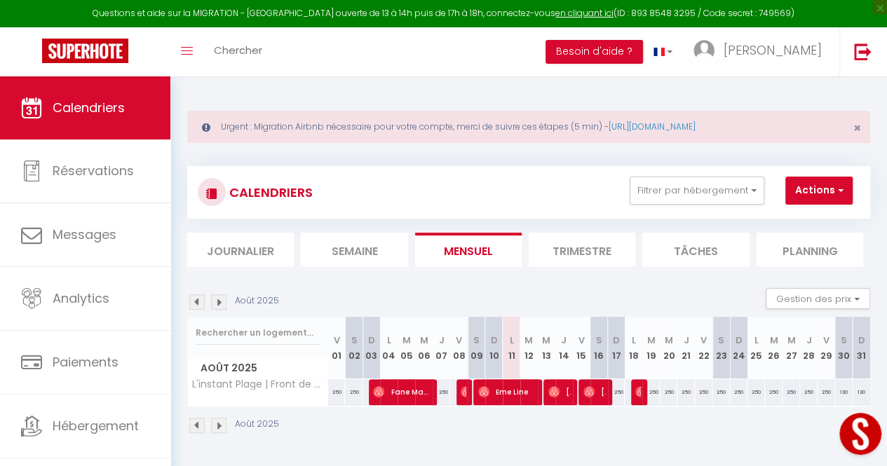
scroll to position [76, 0]
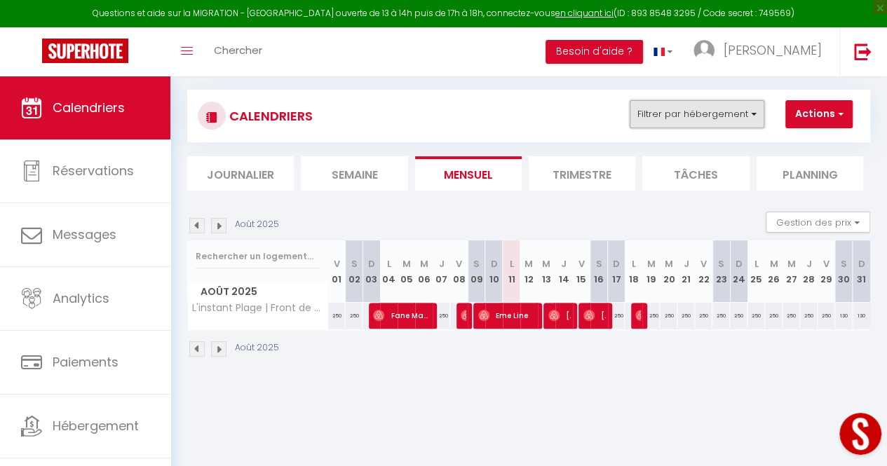
click at [736, 106] on button "Filtrer par hébergement" at bounding box center [697, 114] width 135 height 28
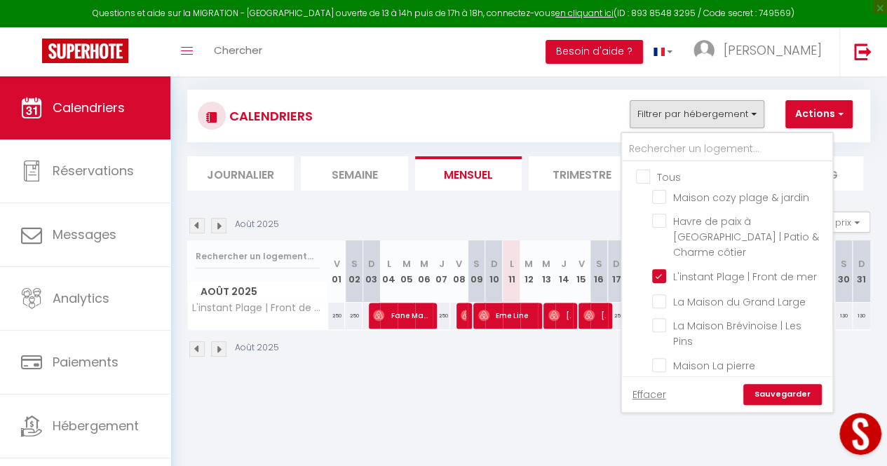
click at [646, 175] on input "Tous" at bounding box center [741, 176] width 210 height 14
click at [773, 384] on link "Sauvegarder" at bounding box center [782, 394] width 79 height 21
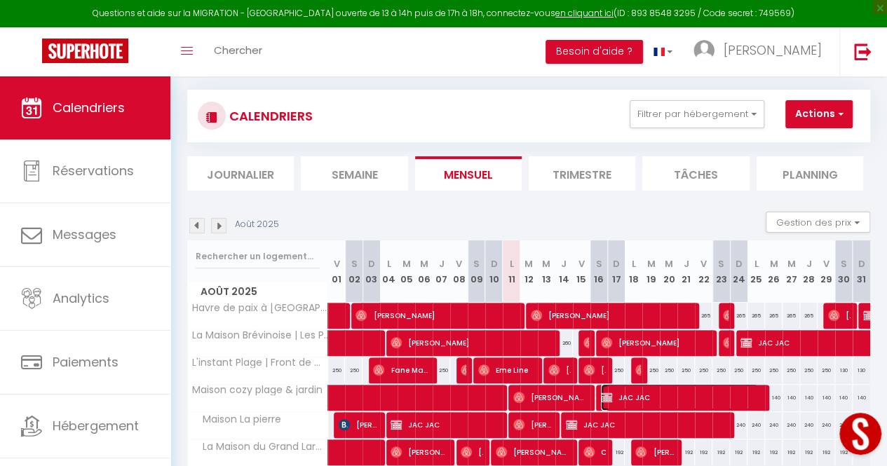
click at [720, 395] on span "JAC JAC" at bounding box center [679, 397] width 157 height 27
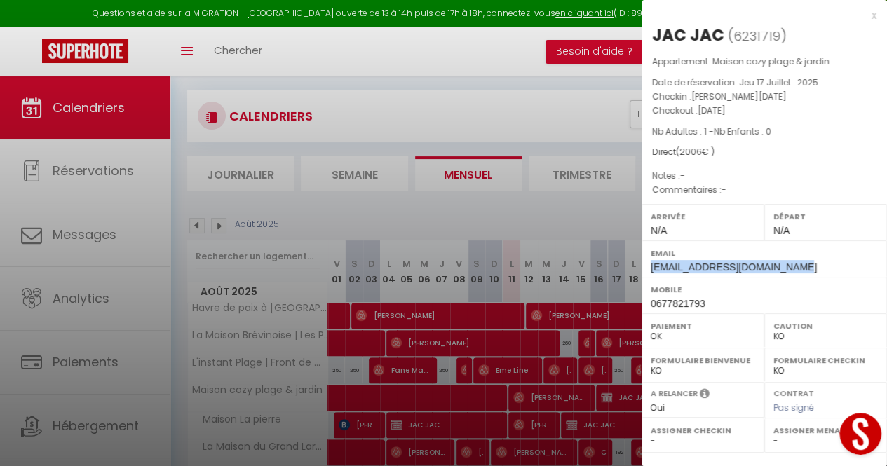
drag, startPoint x: 781, startPoint y: 265, endPoint x: 649, endPoint y: 272, distance: 131.3
click at [649, 272] on div "Email [EMAIL_ADDRESS][DOMAIN_NAME]" at bounding box center [764, 259] width 245 height 36
copy span "[EMAIL_ADDRESS][DOMAIN_NAME]"
click at [865, 15] on div "x" at bounding box center [759, 15] width 235 height 17
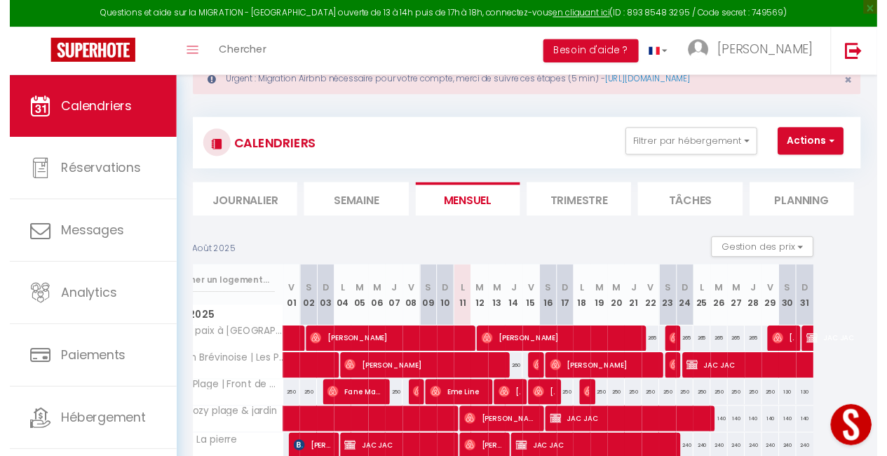
scroll to position [46, 0]
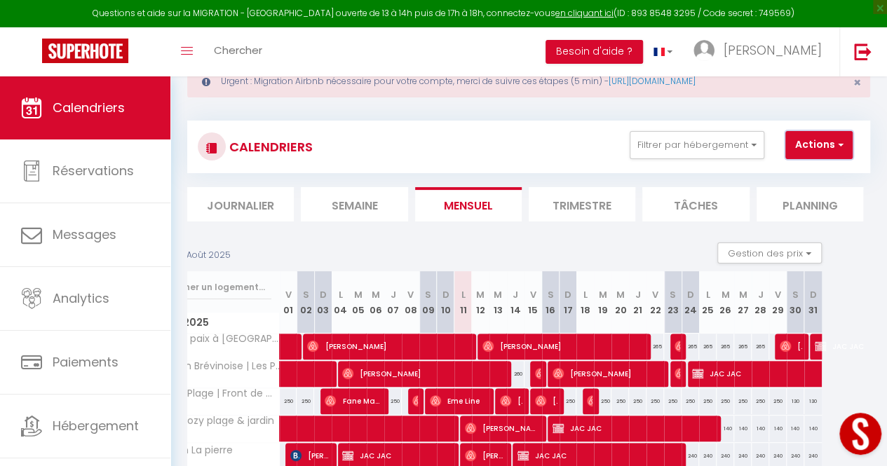
click at [811, 138] on button "Actions" at bounding box center [818, 145] width 67 height 28
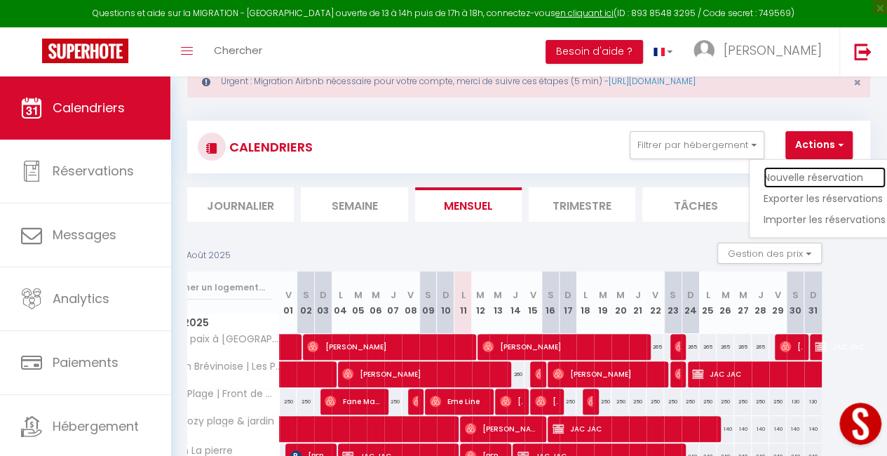
click at [801, 170] on link "Nouvelle réservation" at bounding box center [825, 177] width 122 height 21
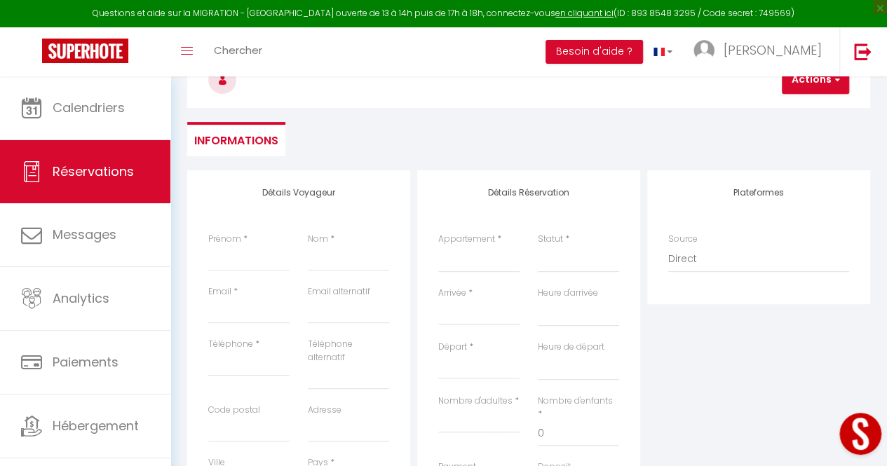
scroll to position [150, 0]
click at [257, 313] on input "Email client" at bounding box center [248, 309] width 81 height 25
paste input "[EMAIL_ADDRESS][DOMAIN_NAME]"
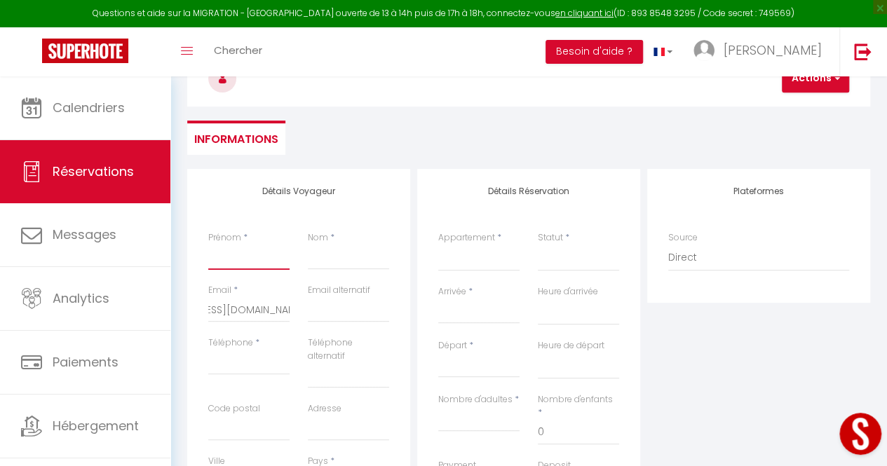
scroll to position [0, 0]
click at [257, 260] on input "Prénom" at bounding box center [248, 257] width 81 height 25
click at [338, 259] on input "Nom" at bounding box center [348, 257] width 81 height 25
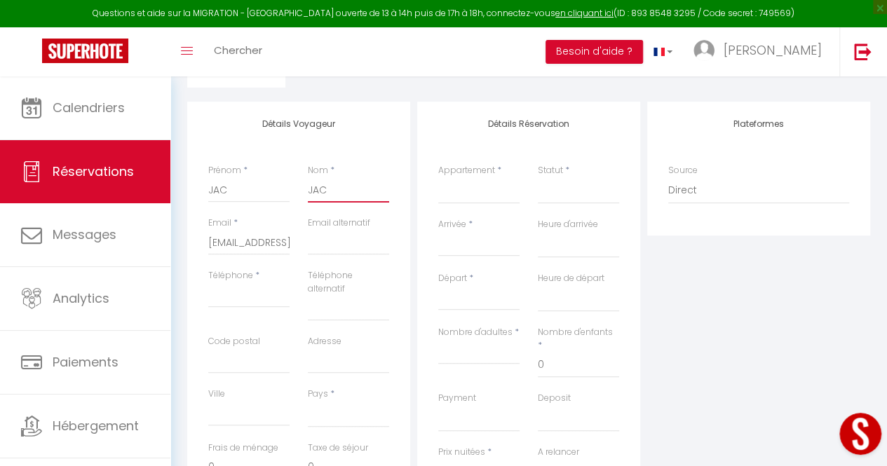
scroll to position [229, 0]
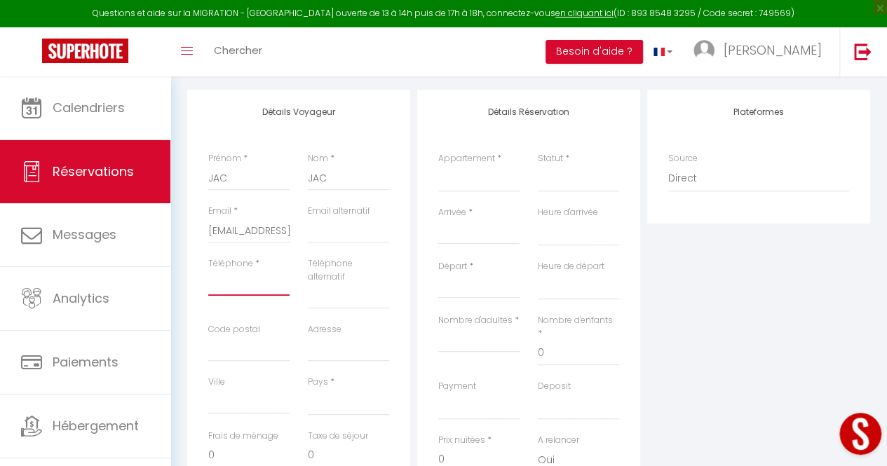
click at [255, 281] on input "Téléphone" at bounding box center [248, 283] width 81 height 25
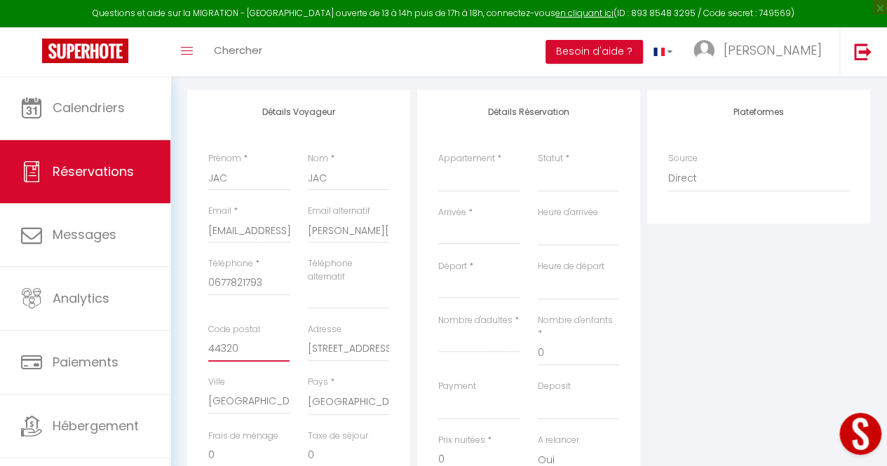
click at [264, 346] on input "44320" at bounding box center [248, 349] width 81 height 25
click at [360, 354] on input "[STREET_ADDRESS]" at bounding box center [348, 349] width 81 height 25
click at [360, 354] on input "riette" at bounding box center [348, 349] width 81 height 25
click at [270, 396] on input "[GEOGRAPHIC_DATA]" at bounding box center [248, 401] width 81 height 25
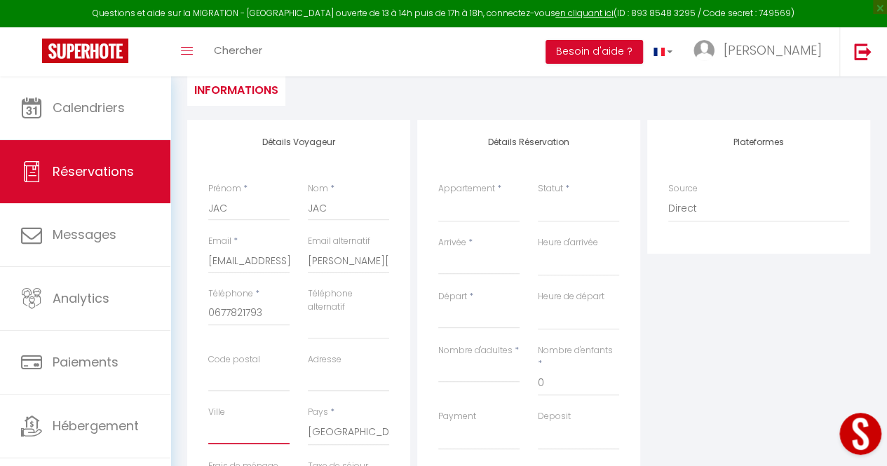
scroll to position [196, 0]
click at [502, 210] on select "Maison cozy plage & [GEOGRAPHIC_DATA] à [GEOGRAPHIC_DATA] | Patio & Charme côti…" at bounding box center [478, 211] width 81 height 27
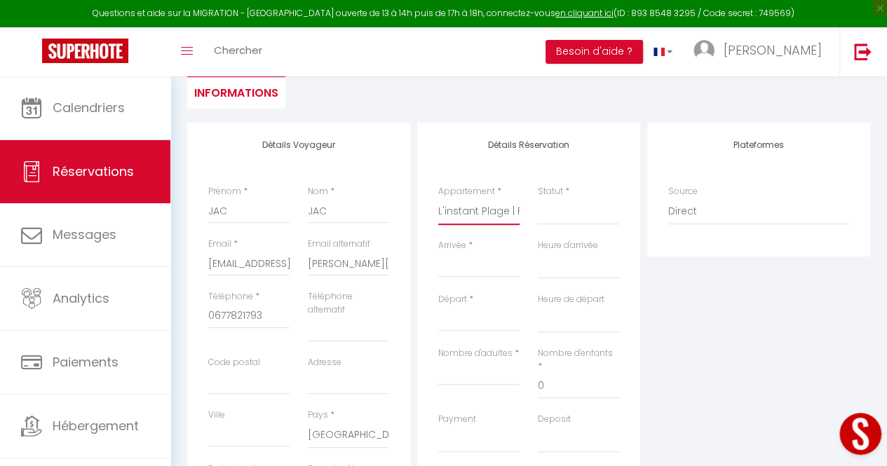
click at [438, 198] on select "Maison cozy plage & [GEOGRAPHIC_DATA] à [GEOGRAPHIC_DATA] | Patio & Charme côti…" at bounding box center [478, 211] width 81 height 27
click at [564, 217] on select "Confirmé Non Confirmé [PERSON_NAME] par le voyageur No Show Request" at bounding box center [578, 211] width 81 height 27
click at [538, 198] on select "Confirmé Non Confirmé [PERSON_NAME] par le voyageur No Show Request" at bounding box center [578, 211] width 81 height 27
click at [491, 267] on input "Arrivée" at bounding box center [478, 266] width 81 height 18
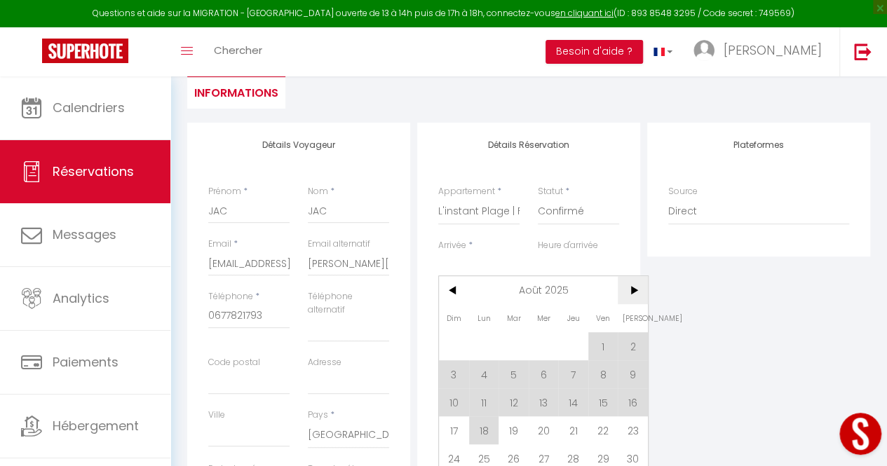
click at [626, 283] on span ">" at bounding box center [633, 290] width 30 height 28
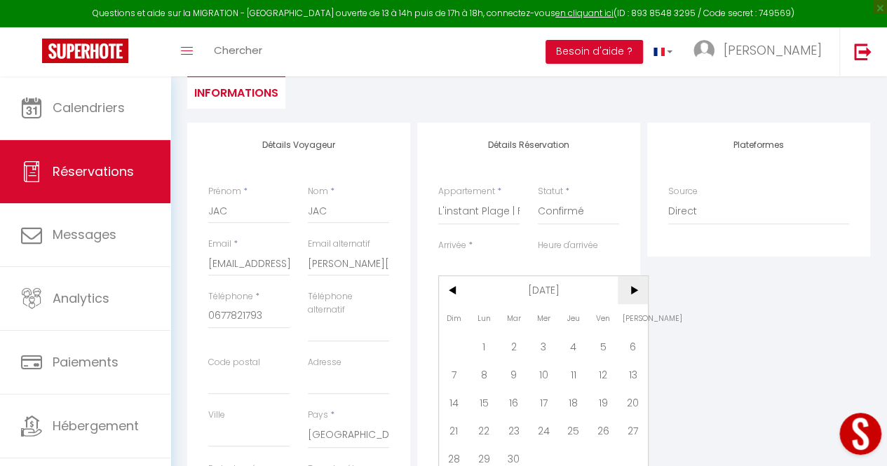
click at [626, 283] on span ">" at bounding box center [633, 290] width 30 height 28
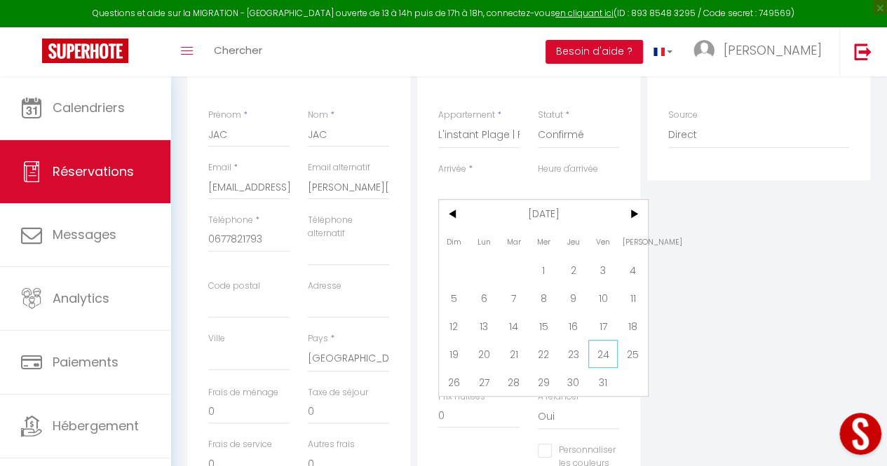
scroll to position [274, 0]
click at [603, 379] on span "31" at bounding box center [603, 381] width 30 height 28
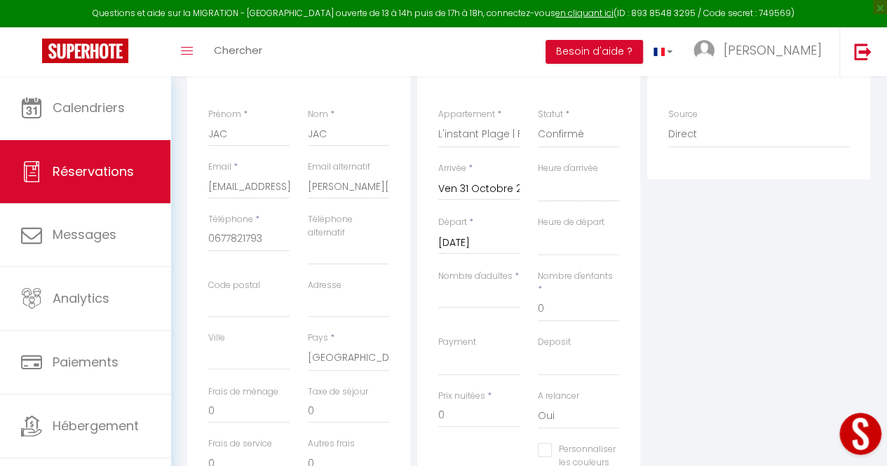
click at [498, 243] on input "[DATE]" at bounding box center [478, 243] width 81 height 18
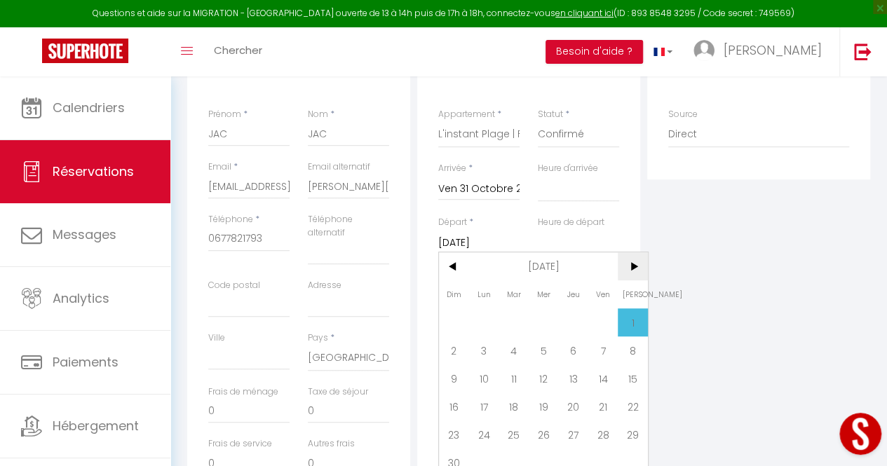
click at [638, 267] on span ">" at bounding box center [633, 266] width 30 height 28
click at [541, 436] on span "31" at bounding box center [544, 435] width 30 height 28
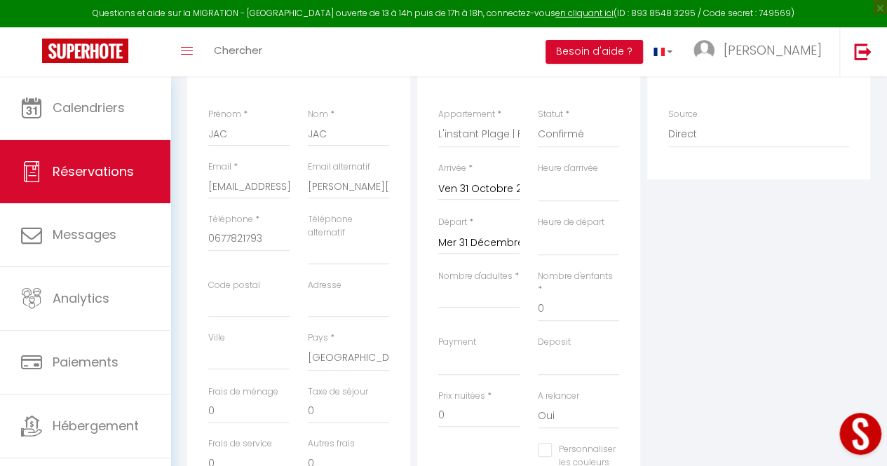
click at [504, 246] on input "Mer 31 Décembre 2025" at bounding box center [478, 243] width 81 height 18
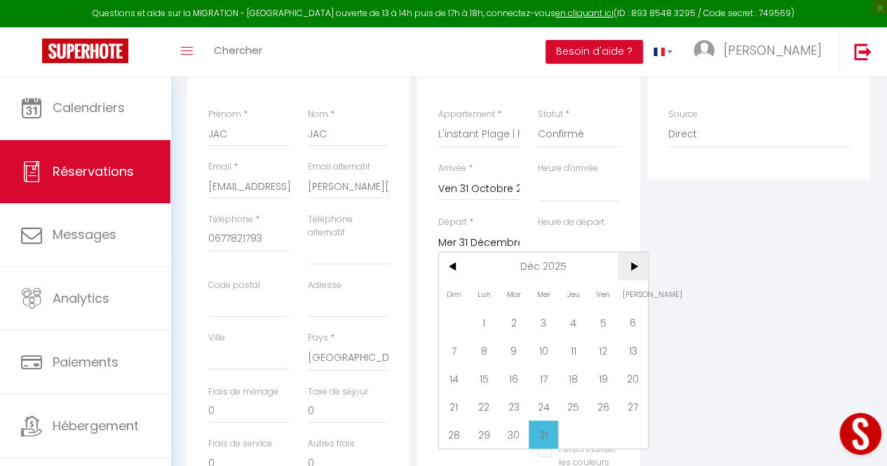
click at [633, 264] on span ">" at bounding box center [633, 266] width 30 height 28
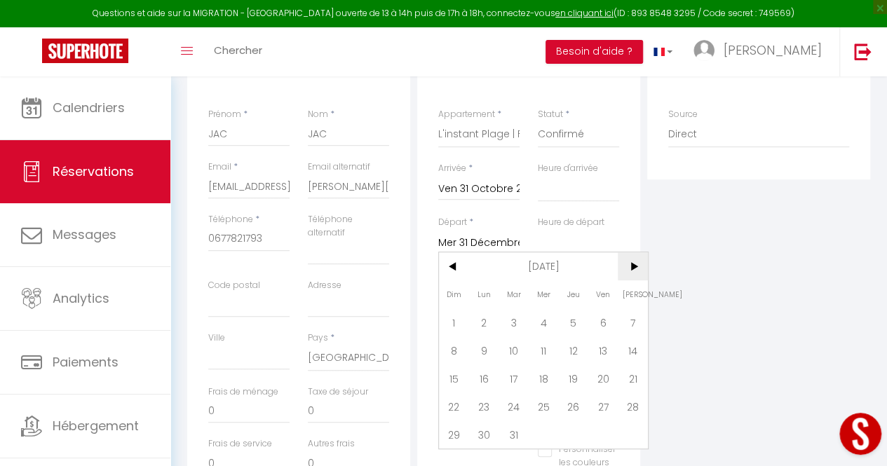
click at [633, 264] on span ">" at bounding box center [633, 266] width 30 height 28
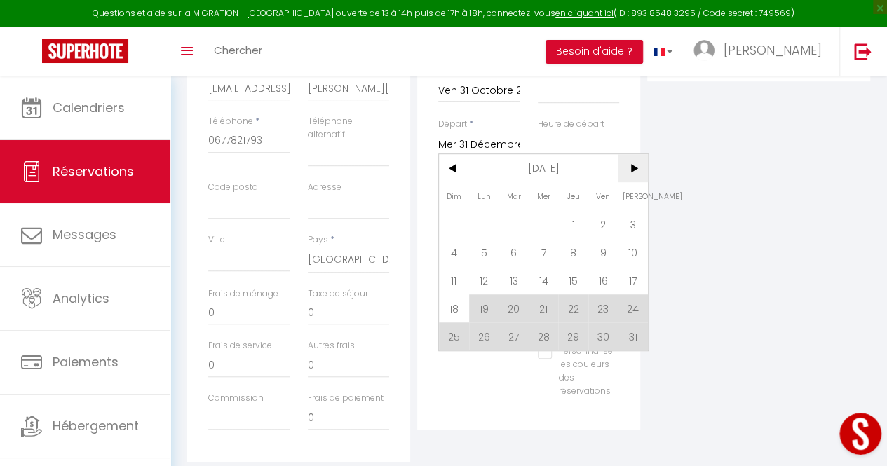
scroll to position [374, 0]
click at [460, 309] on span "18" at bounding box center [454, 306] width 30 height 28
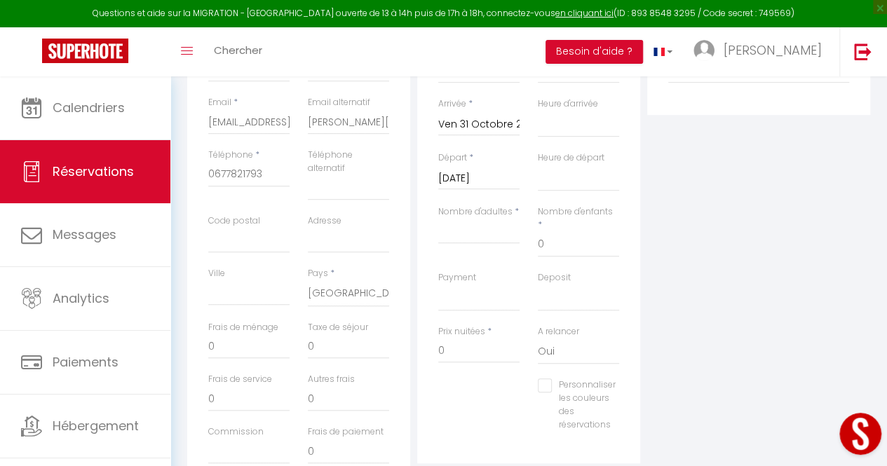
scroll to position [337, 0]
click at [493, 234] on input "Nombre d'adultes" at bounding box center [478, 232] width 81 height 25
drag, startPoint x: 483, startPoint y: 336, endPoint x: 428, endPoint y: 335, distance: 55.4
click at [428, 335] on div "Détails Réservation Appartement * Maison cozy plage & [GEOGRAPHIC_DATA] à [GEOG…" at bounding box center [528, 223] width 223 height 483
drag, startPoint x: 257, startPoint y: 348, endPoint x: 189, endPoint y: 357, distance: 67.9
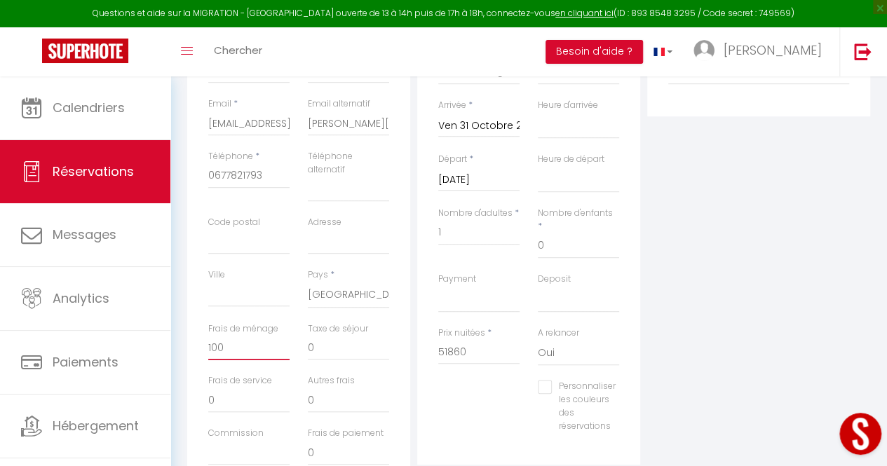
click at [189, 357] on div "Détails Voyageur Prénom * JAC Nom * JAC Email * [EMAIL_ADDRESS][DOMAIN_NAME] Em…" at bounding box center [298, 239] width 223 height 515
click at [479, 380] on div "Personnaliser les couleurs des réservations #D7092E" at bounding box center [528, 413] width 199 height 67
click at [485, 343] on input "51860" at bounding box center [478, 351] width 81 height 25
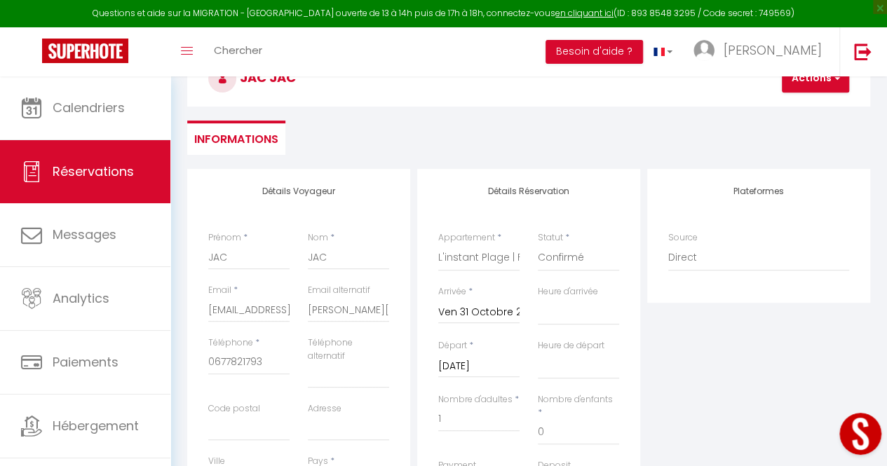
scroll to position [100, 0]
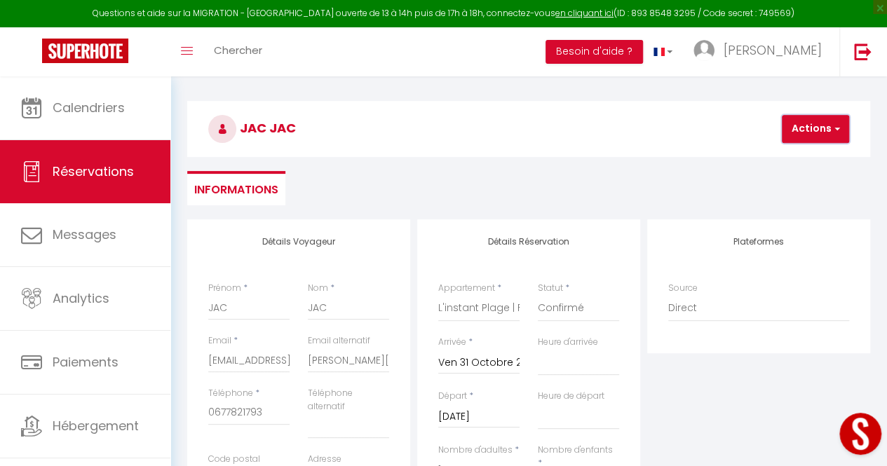
click at [809, 131] on button "Actions" at bounding box center [815, 129] width 67 height 28
click at [819, 155] on link "Enregistrer" at bounding box center [827, 160] width 111 height 18
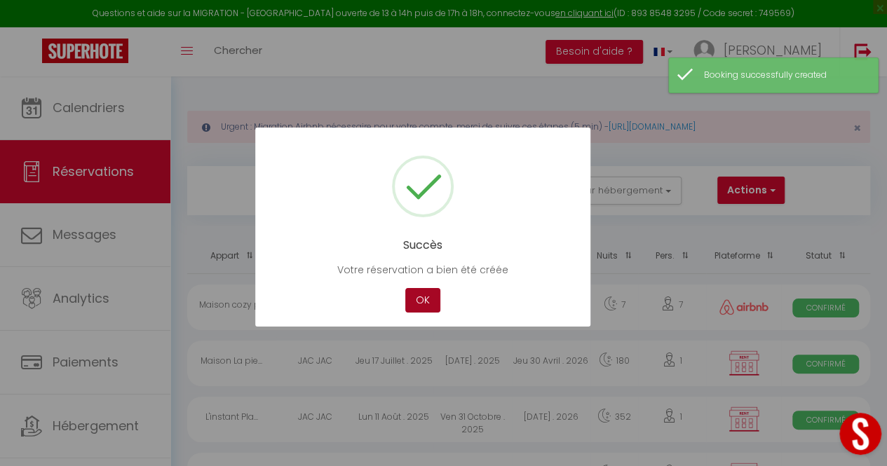
click at [425, 297] on button "OK" at bounding box center [422, 300] width 35 height 25
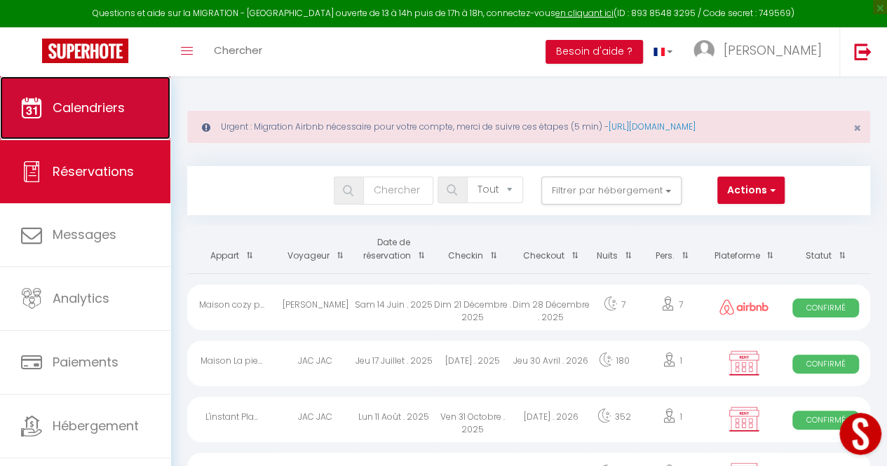
click at [122, 103] on span "Calendriers" at bounding box center [89, 108] width 72 height 18
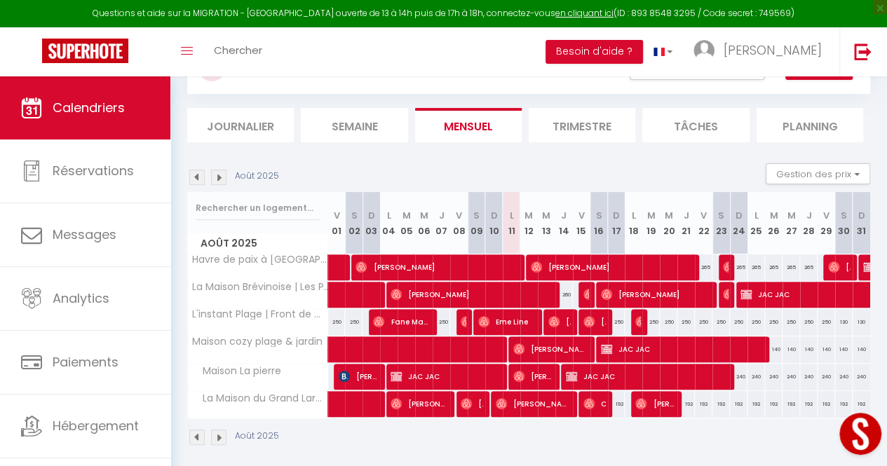
scroll to position [143, 0]
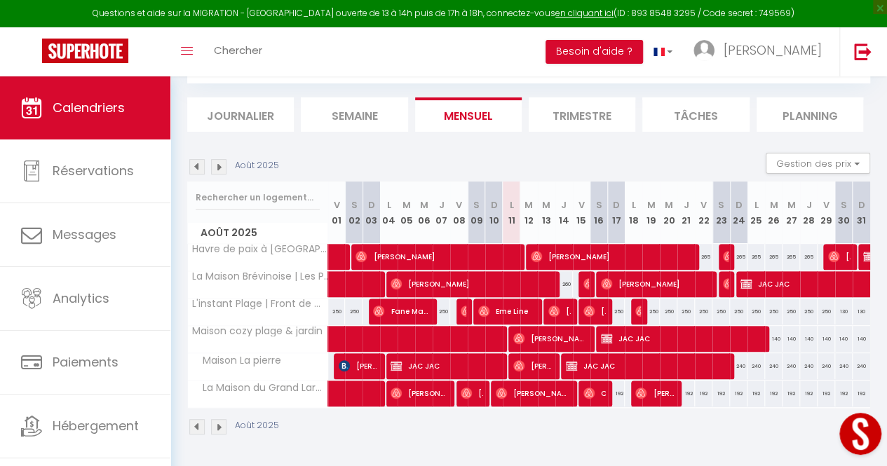
click at [222, 159] on img at bounding box center [218, 166] width 15 height 15
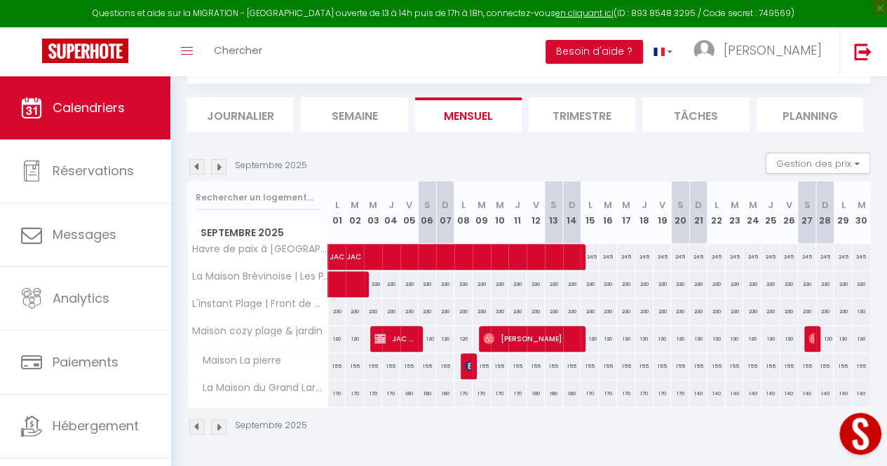
click at [222, 159] on img at bounding box center [218, 166] width 15 height 15
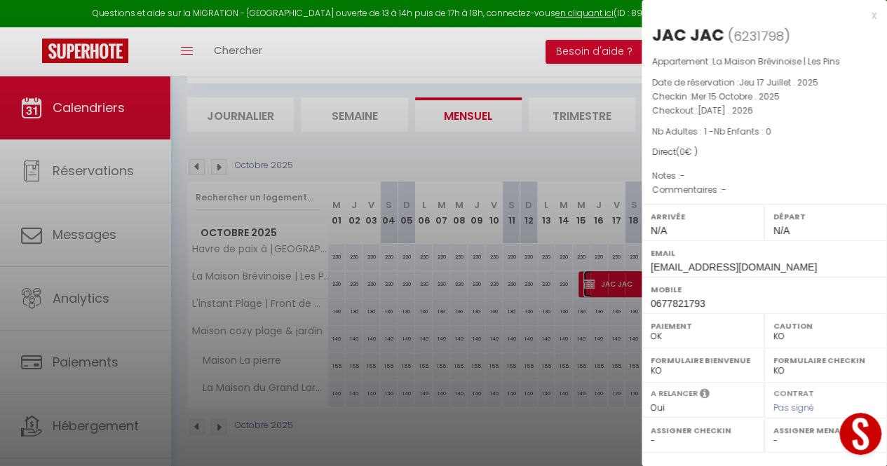
scroll to position [184, 0]
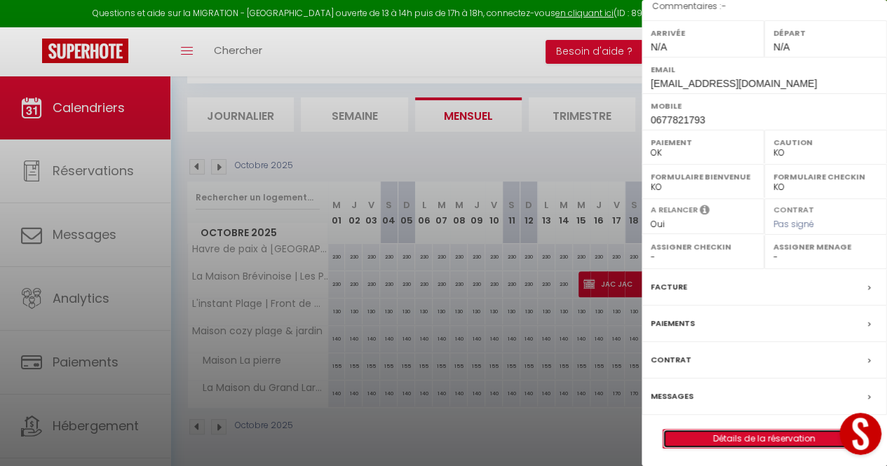
click at [726, 433] on link "Détails de la réservation" at bounding box center [764, 439] width 202 height 18
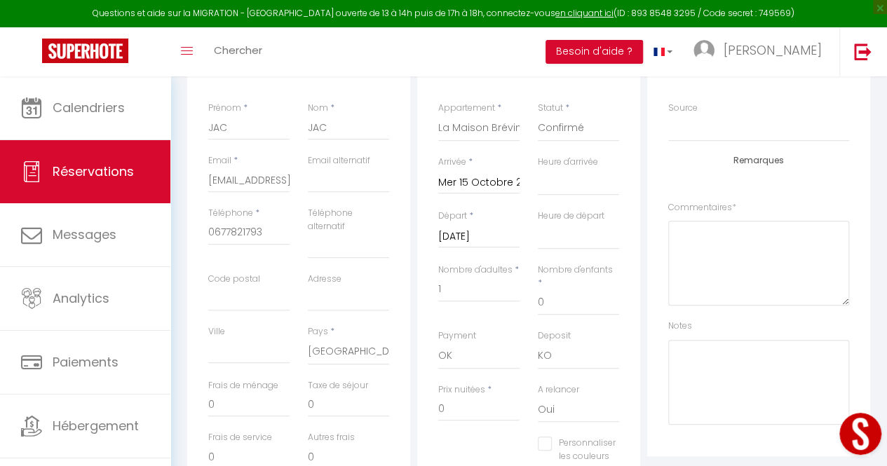
scroll to position [279, 0]
click at [487, 182] on input "Mer 15 Octobre 2025" at bounding box center [478, 184] width 81 height 18
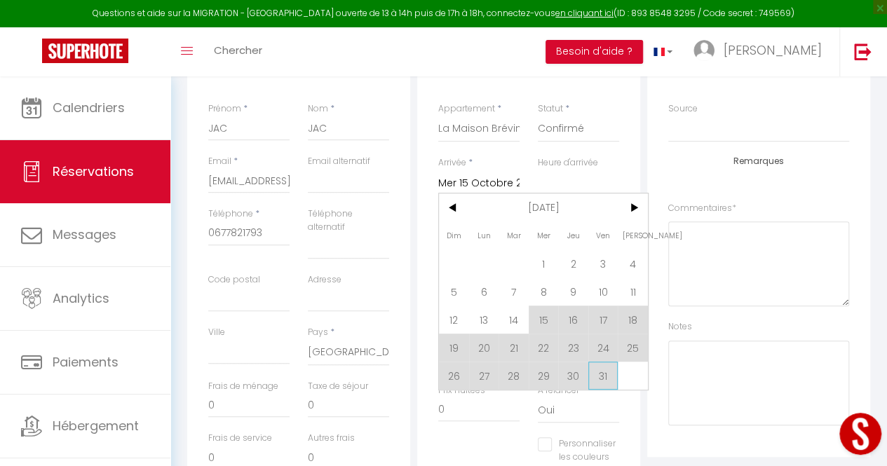
click at [607, 375] on span "31" at bounding box center [603, 376] width 30 height 28
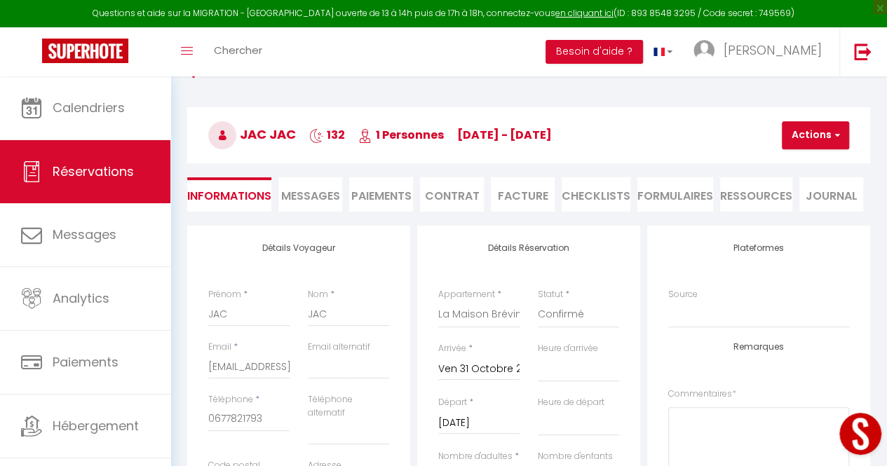
scroll to position [87, 0]
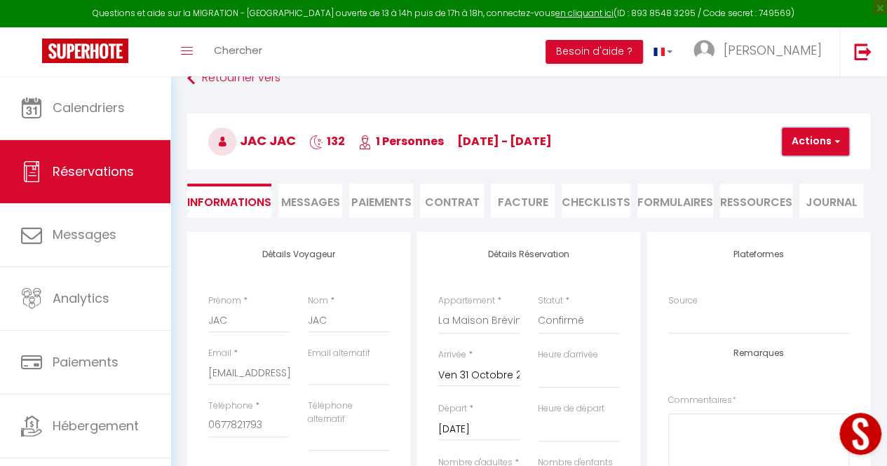
click at [821, 132] on button "Actions" at bounding box center [815, 142] width 67 height 28
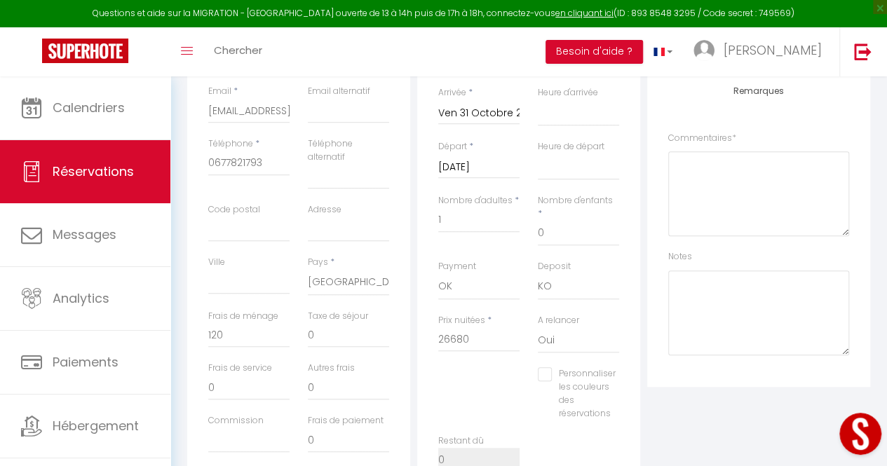
scroll to position [346, 0]
click at [220, 346] on input "120" at bounding box center [248, 338] width 81 height 25
click at [475, 336] on input "26680" at bounding box center [478, 342] width 81 height 25
click at [518, 406] on div "Personnaliser les couleurs des réservations #D7092E" at bounding box center [528, 404] width 199 height 67
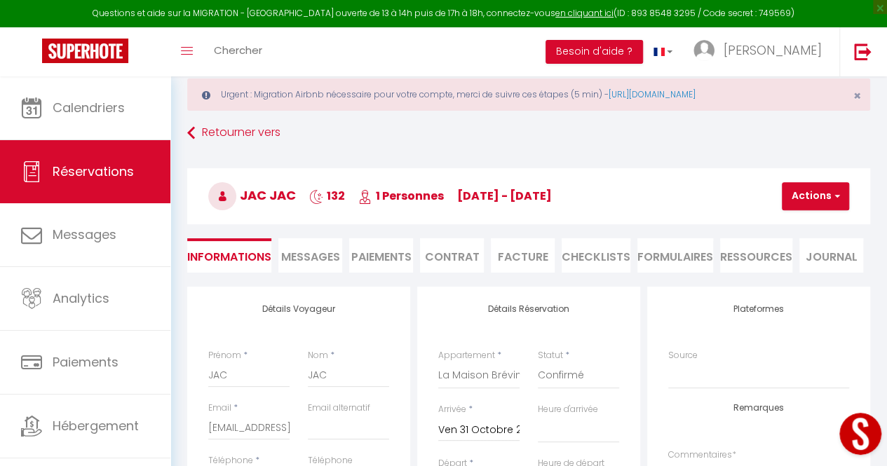
scroll to position [30, 0]
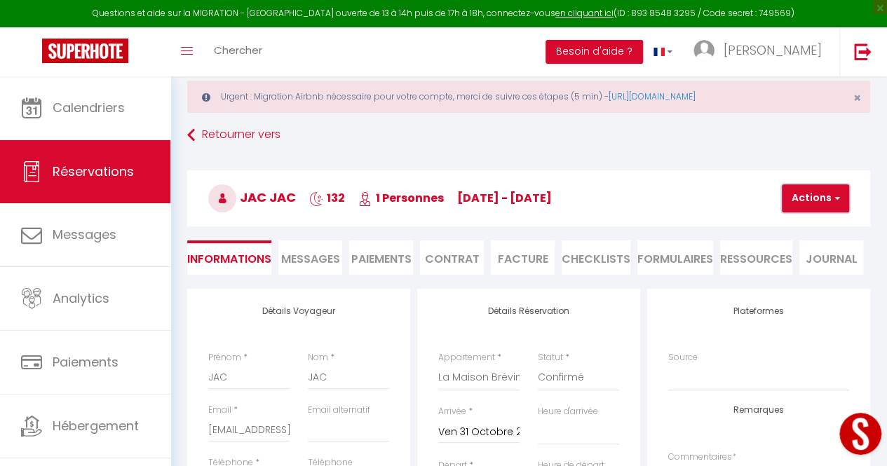
click at [818, 187] on button "Actions" at bounding box center [815, 198] width 67 height 28
click at [824, 221] on link "Enregistrer" at bounding box center [827, 229] width 111 height 18
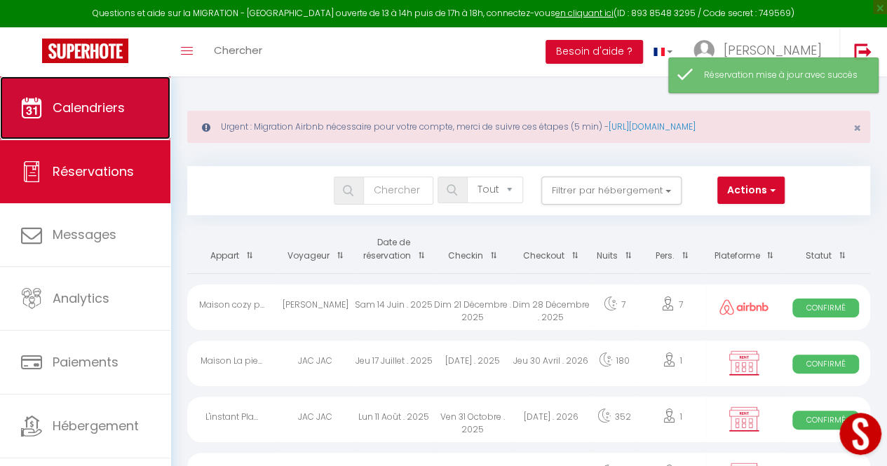
click at [119, 109] on span "Calendriers" at bounding box center [89, 108] width 72 height 18
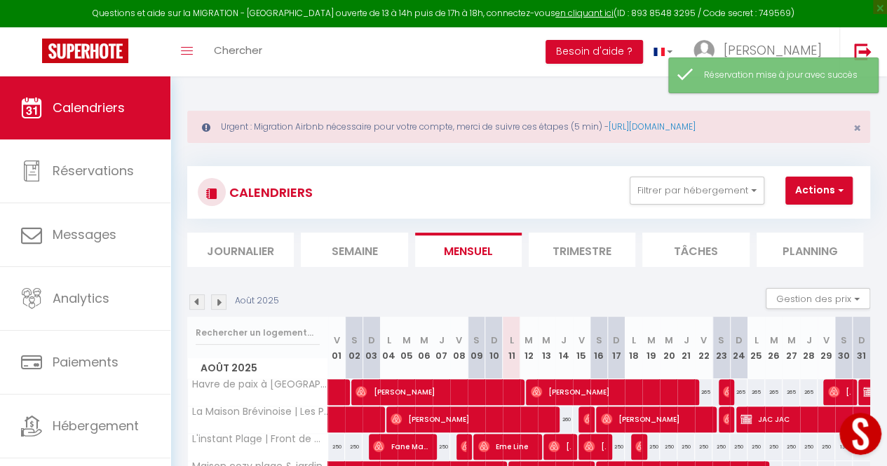
scroll to position [143, 0]
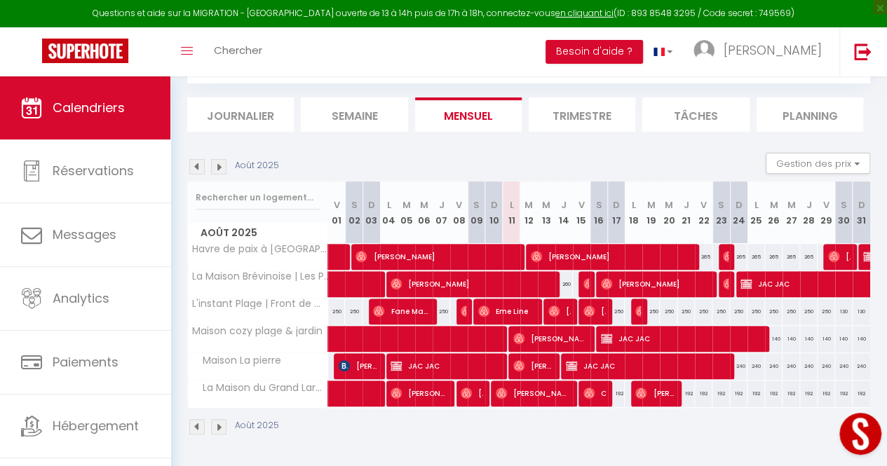
click at [218, 159] on img at bounding box center [218, 166] width 15 height 15
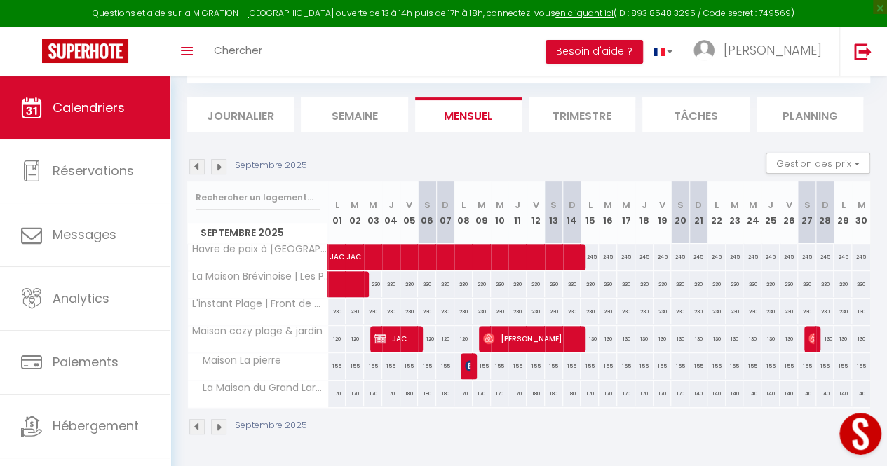
click at [218, 159] on img at bounding box center [218, 166] width 15 height 15
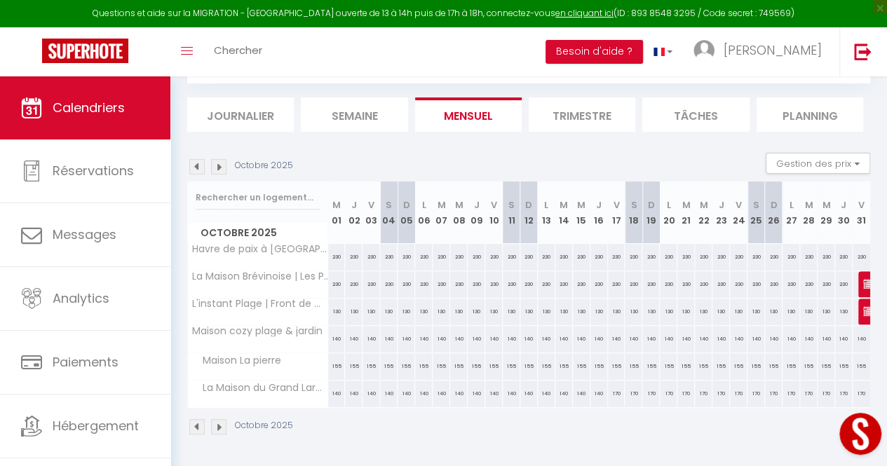
click at [218, 159] on img at bounding box center [218, 166] width 15 height 15
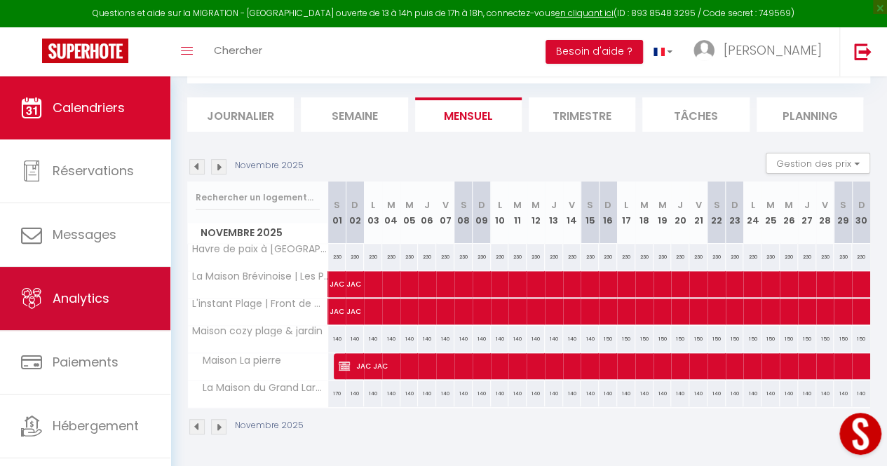
scroll to position [25, 0]
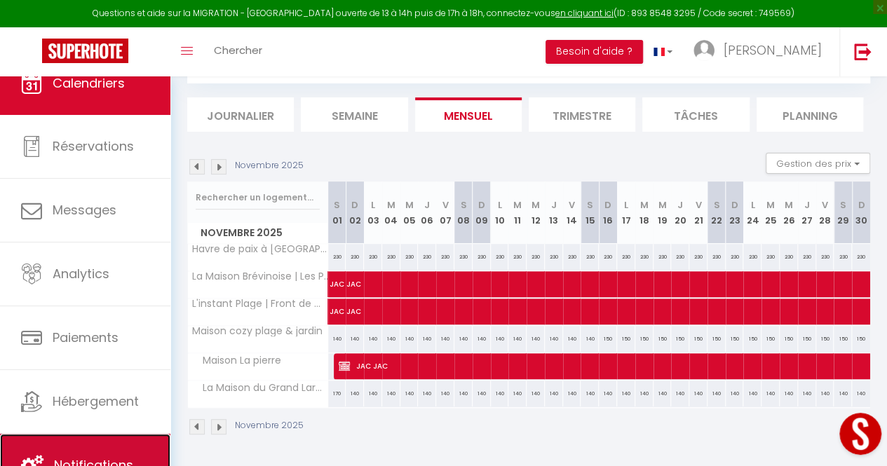
click at [110, 439] on link "Notifications" at bounding box center [85, 465] width 170 height 63
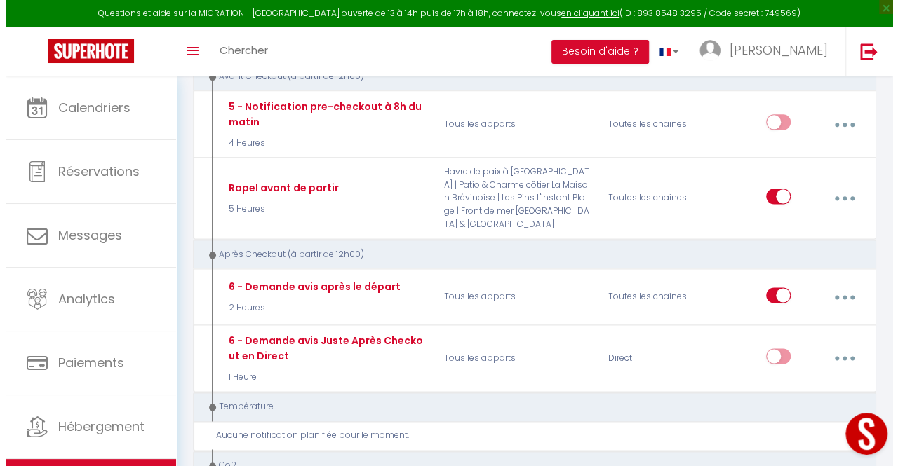
scroll to position [804, 0]
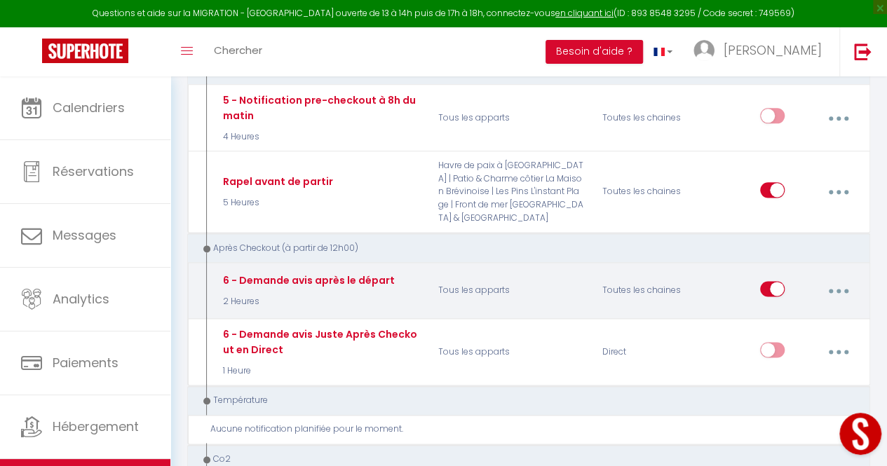
click at [842, 285] on button "button" at bounding box center [838, 291] width 37 height 27
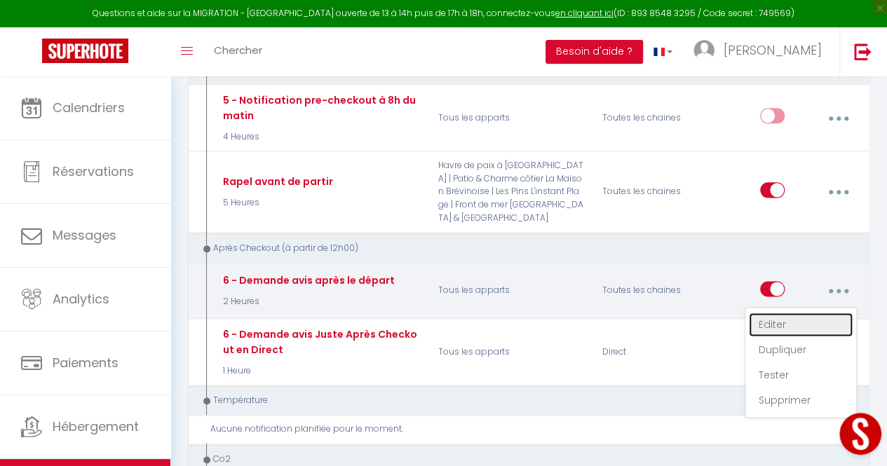
click at [788, 314] on link "Editer" at bounding box center [801, 325] width 104 height 24
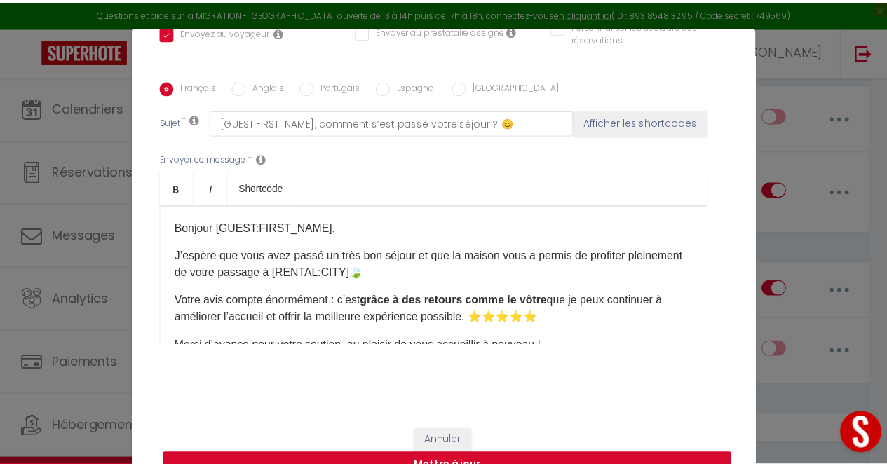
scroll to position [0, 0]
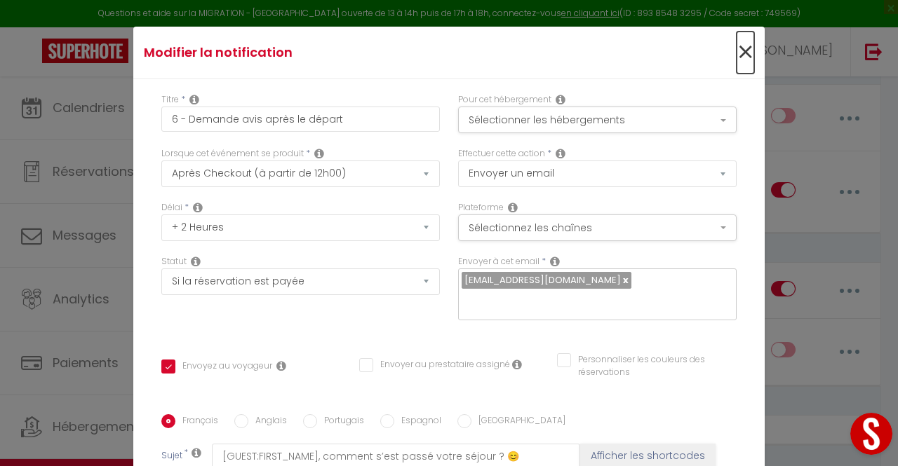
click at [736, 50] on span "×" at bounding box center [745, 53] width 18 height 42
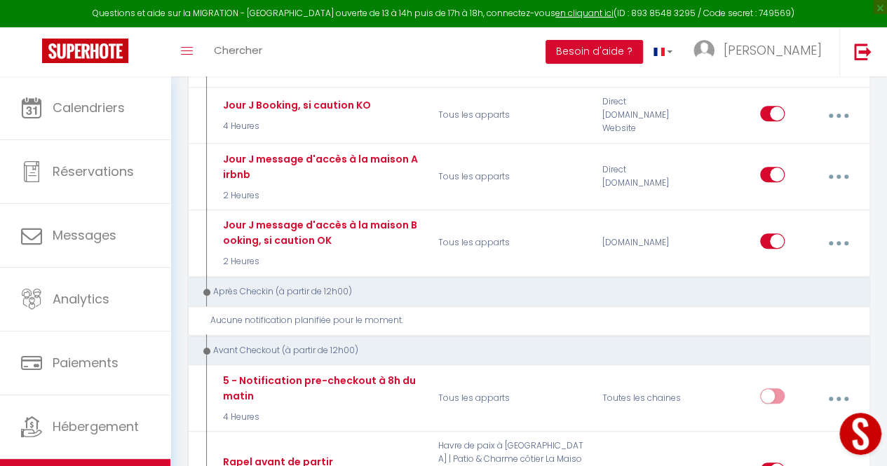
scroll to position [529, 0]
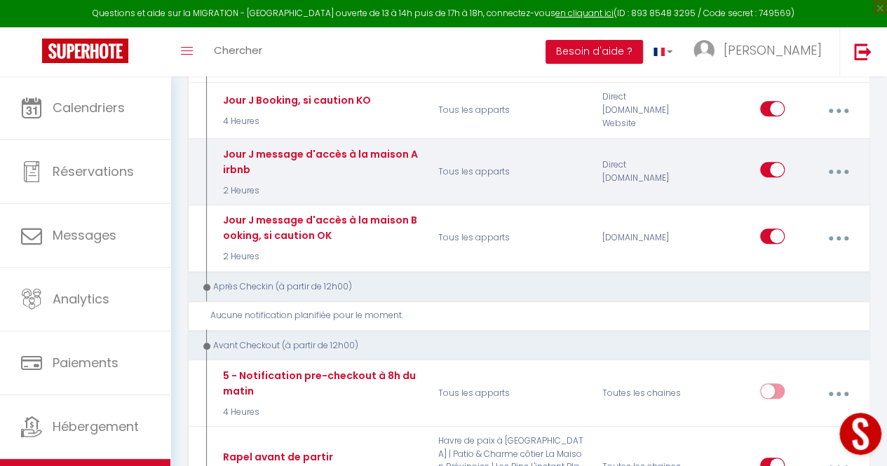
click at [844, 163] on button "button" at bounding box center [838, 171] width 37 height 27
click at [868, 156] on div "Jour J message d'accès à la maison Airbnb 2 Heures Tous les apparts Direct [DOM…" at bounding box center [528, 171] width 683 height 67
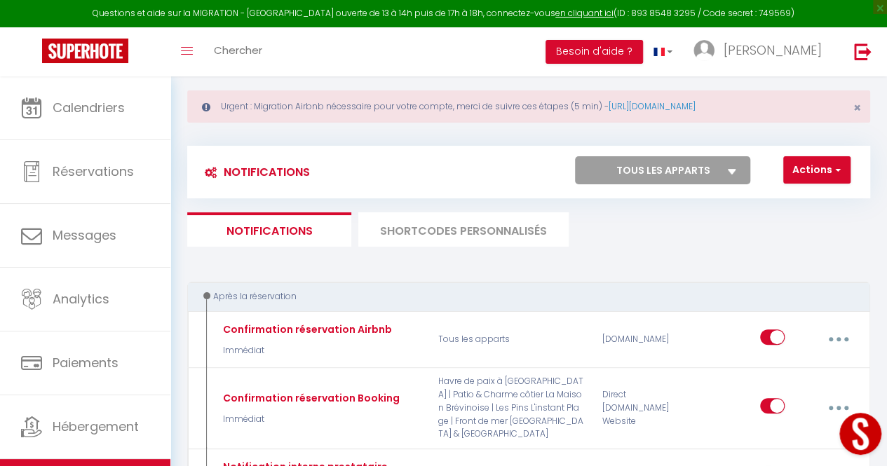
scroll to position [13, 0]
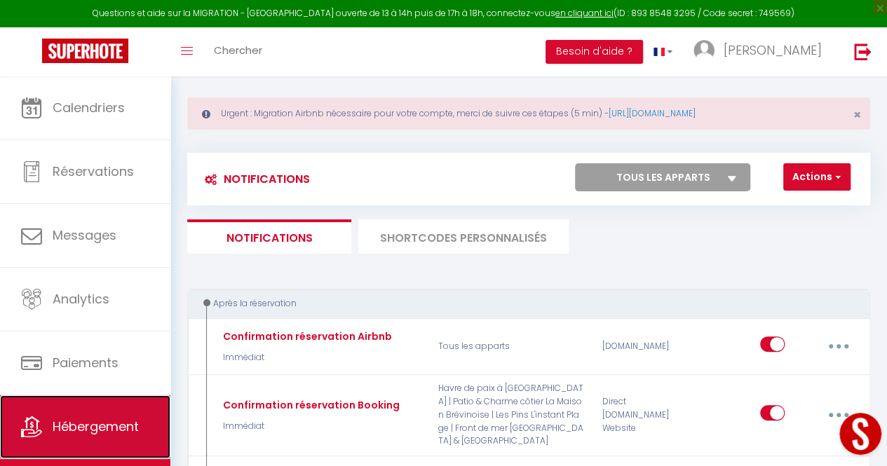
click at [121, 419] on span "Hébergement" at bounding box center [96, 427] width 86 height 18
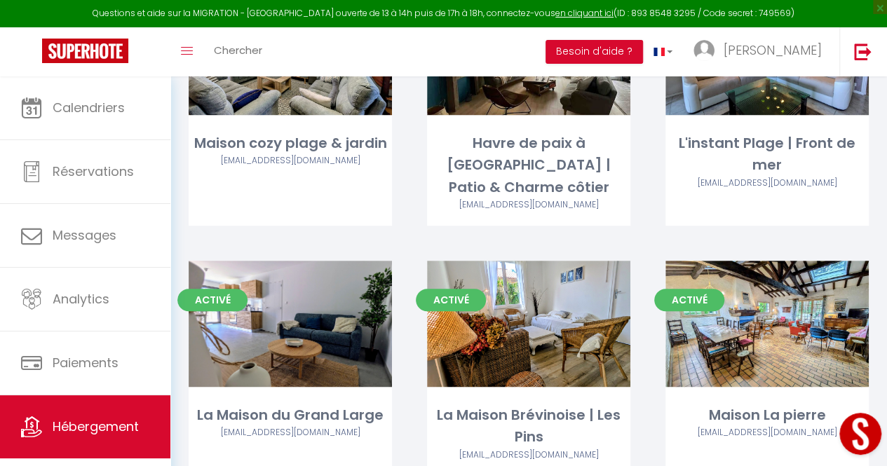
scroll to position [250, 0]
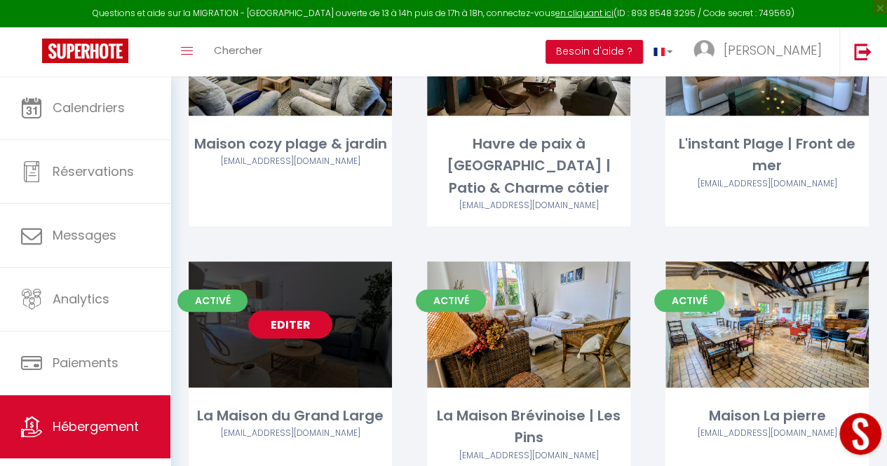
click at [309, 311] on link "Editer" at bounding box center [290, 325] width 84 height 28
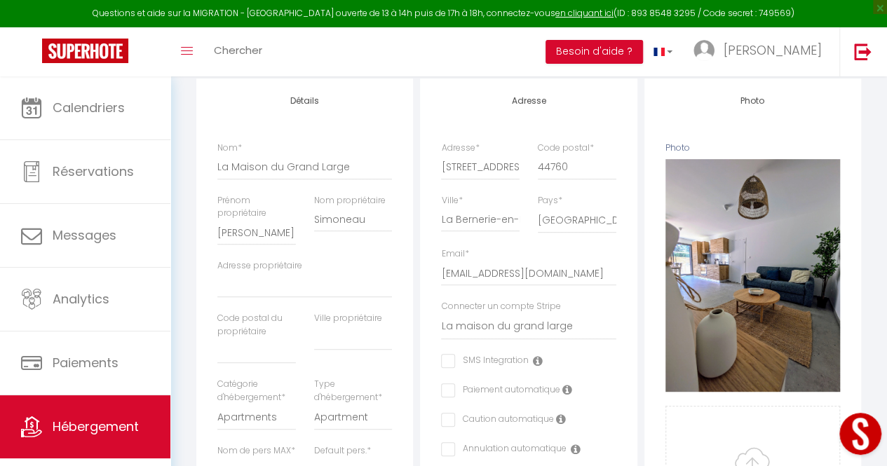
scroll to position [224, 0]
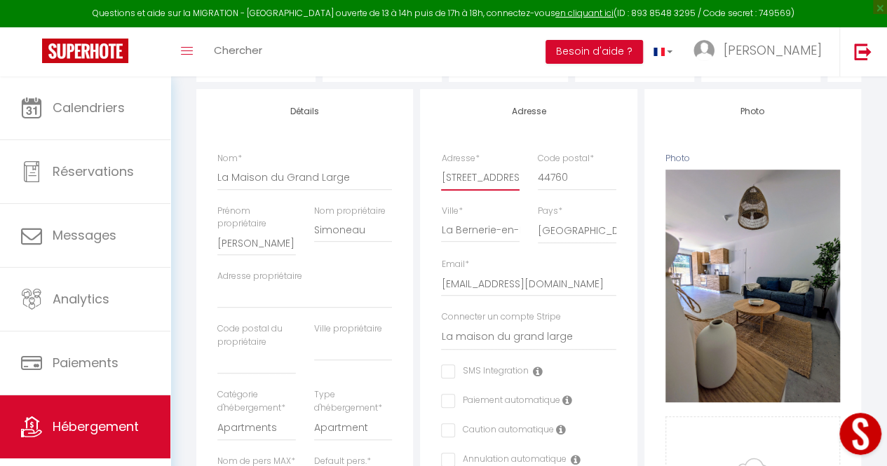
click at [468, 187] on input "[STREET_ADDRESS]" at bounding box center [480, 177] width 78 height 25
